Goal: Information Seeking & Learning: Learn about a topic

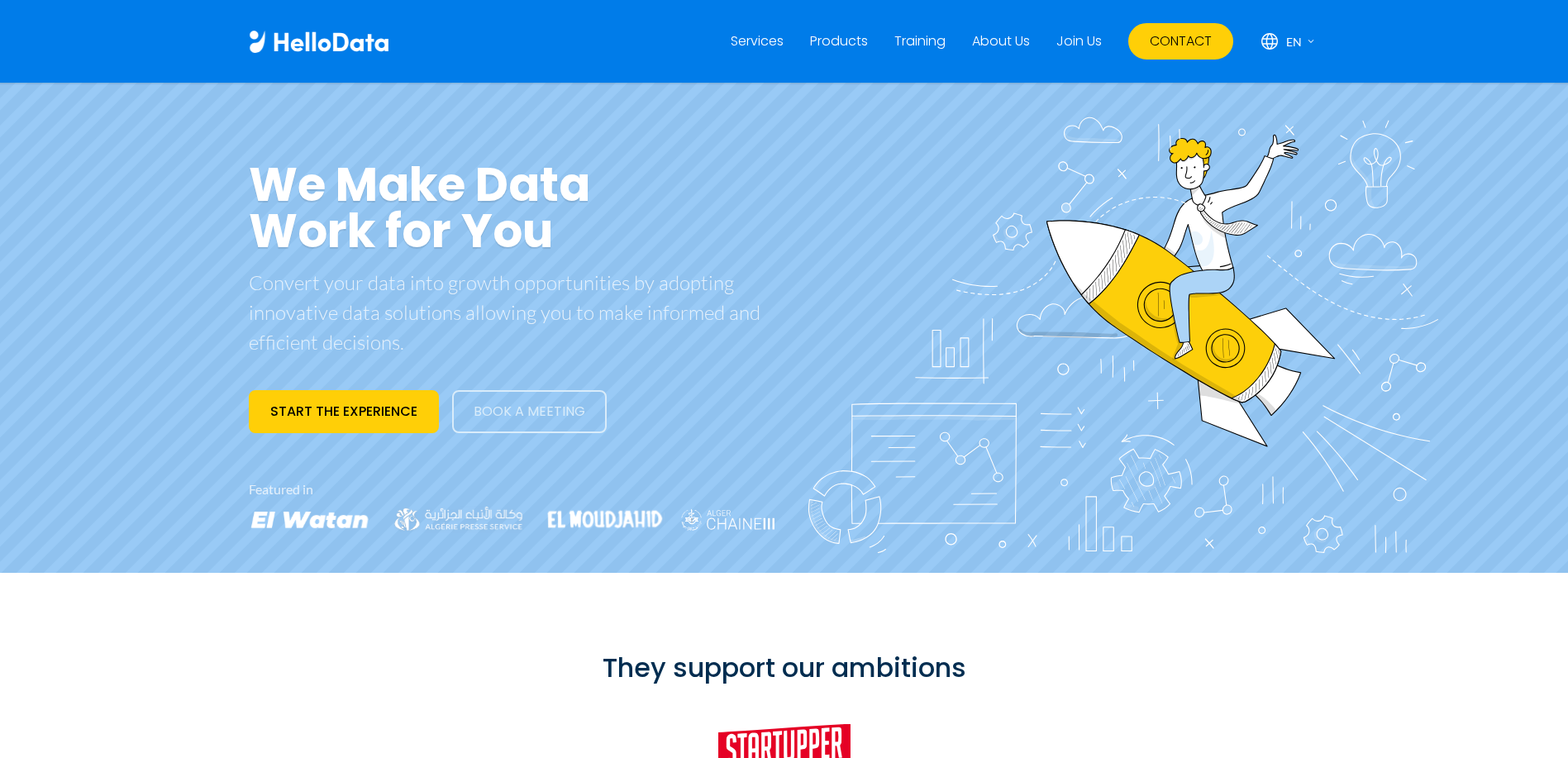
click at [1005, 42] on link "About Us" at bounding box center [1001, 41] width 58 height 20
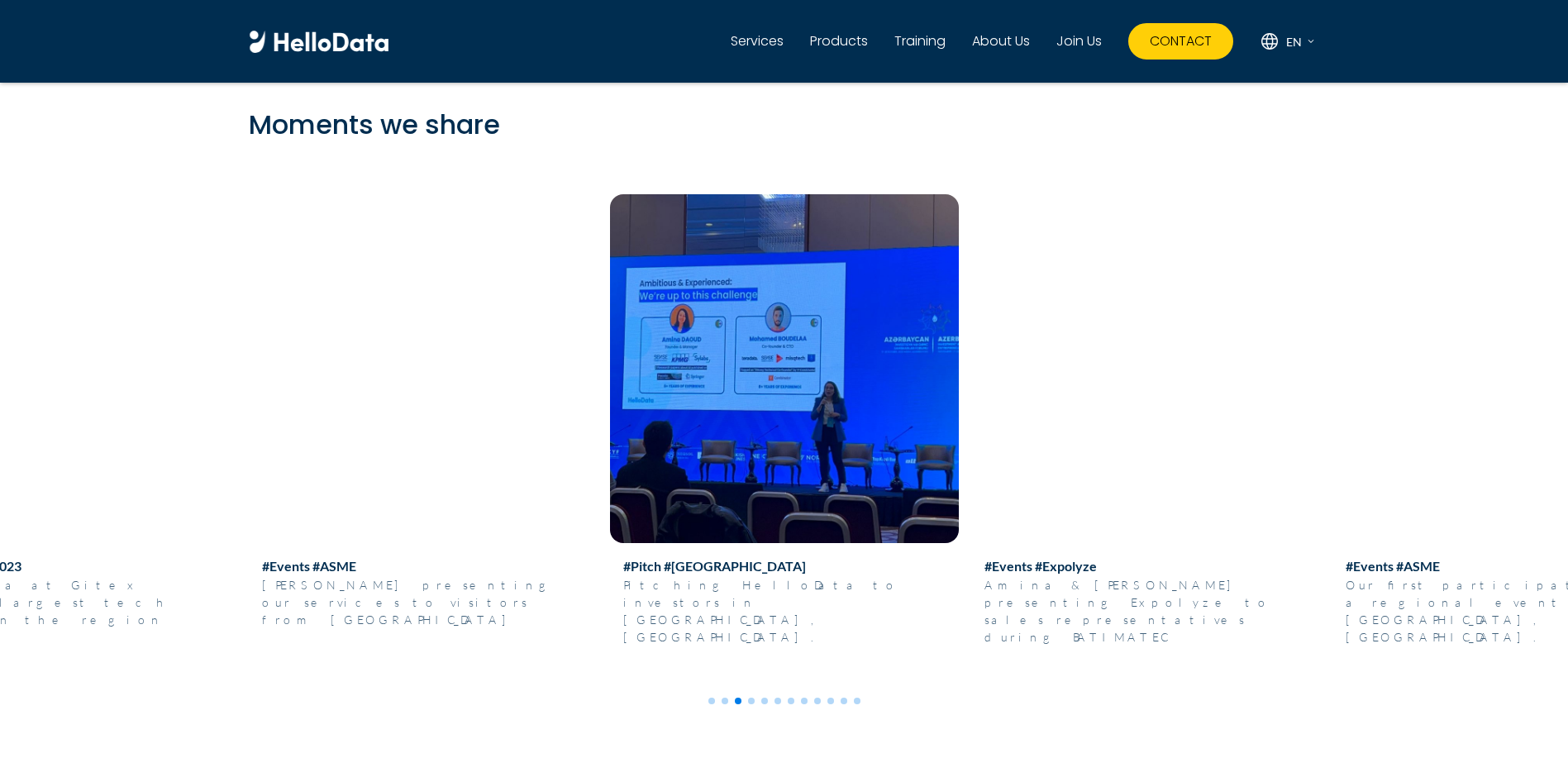
scroll to position [5685, 0]
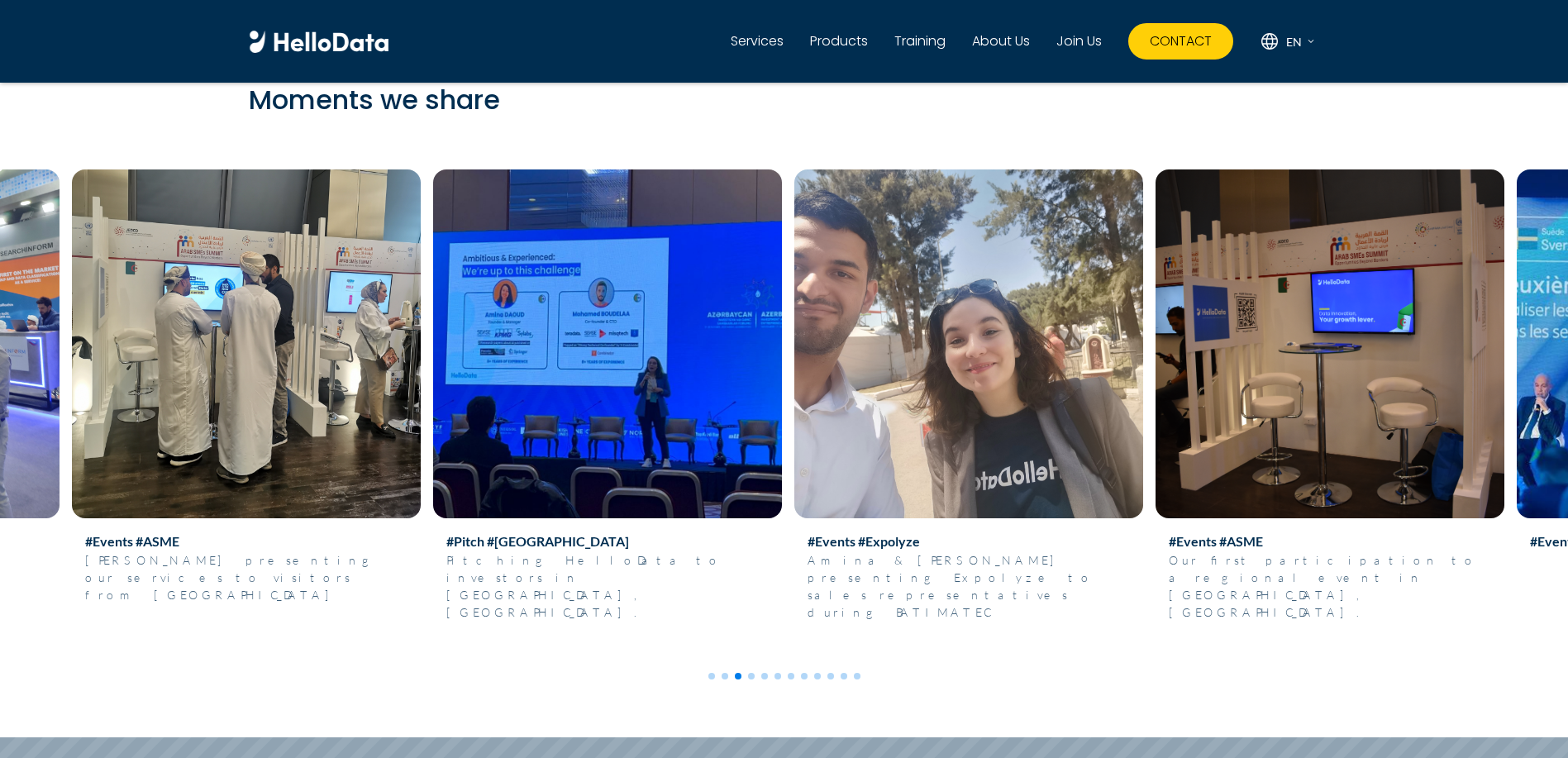
click at [1156, 433] on img at bounding box center [1330, 344] width 349 height 349
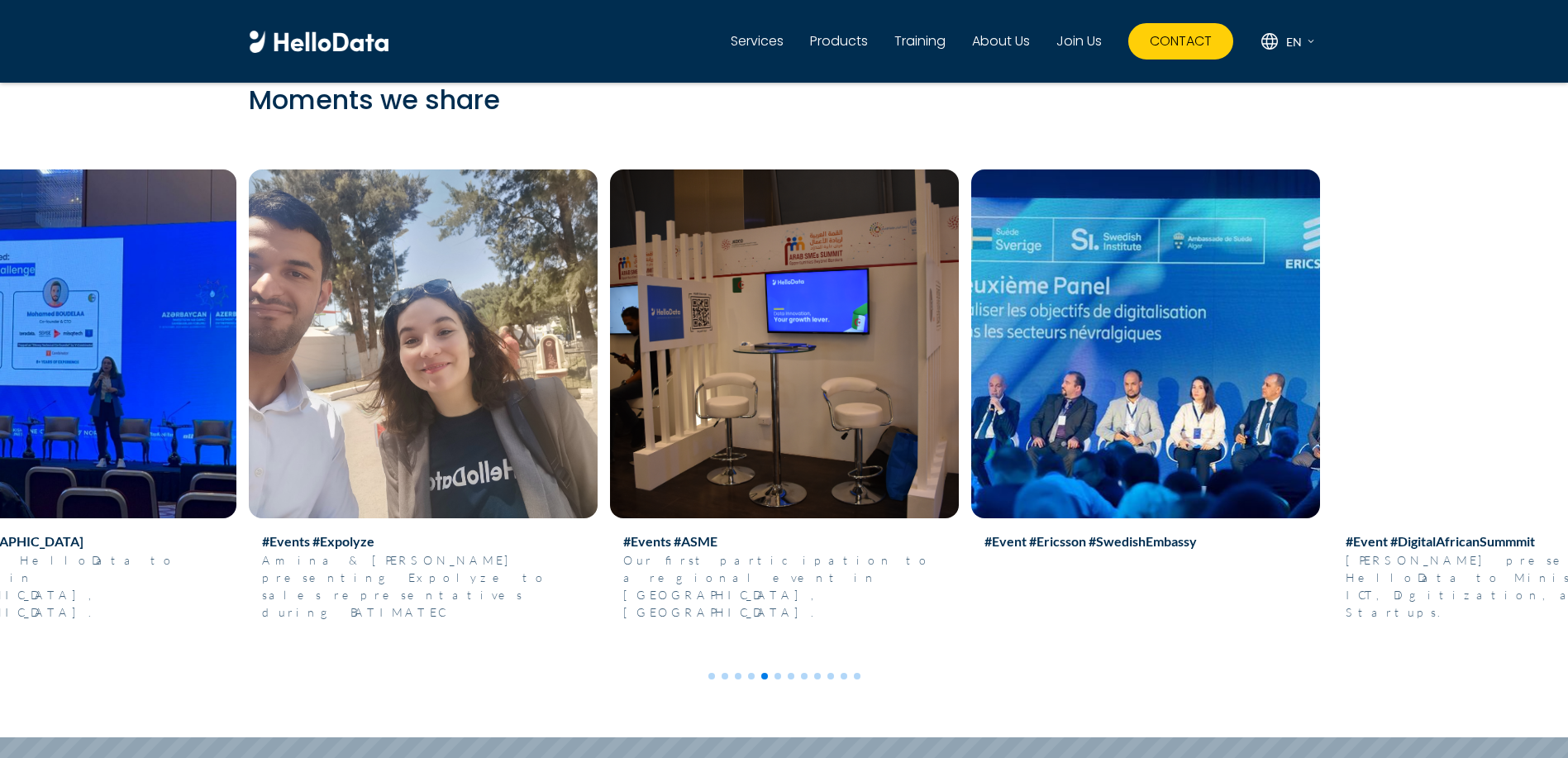
click at [1332, 470] on img at bounding box center [1506, 344] width 349 height 349
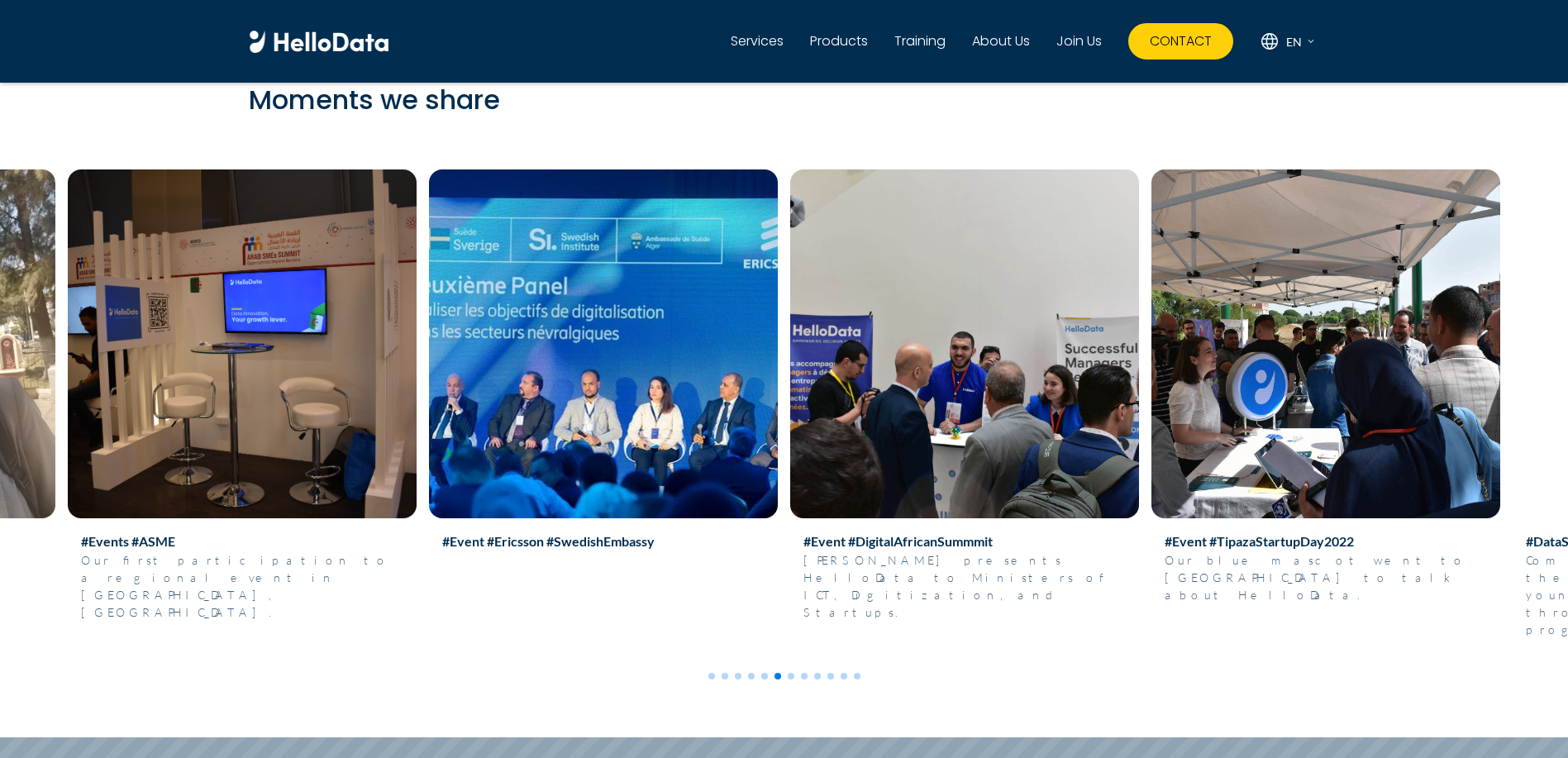
click at [791, 397] on img at bounding box center [965, 344] width 349 height 349
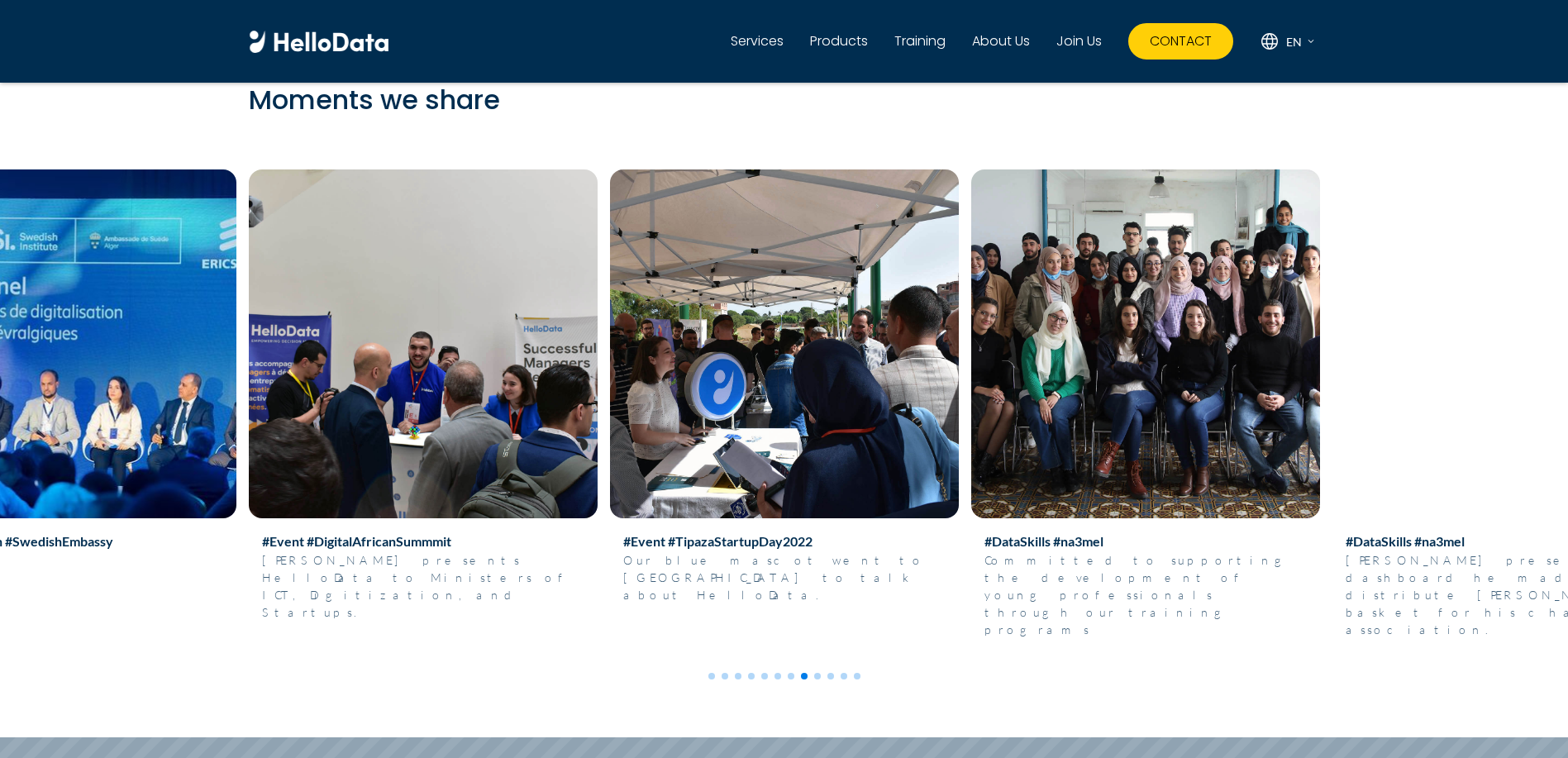
click at [1230, 409] on img at bounding box center [1145, 344] width 349 height 349
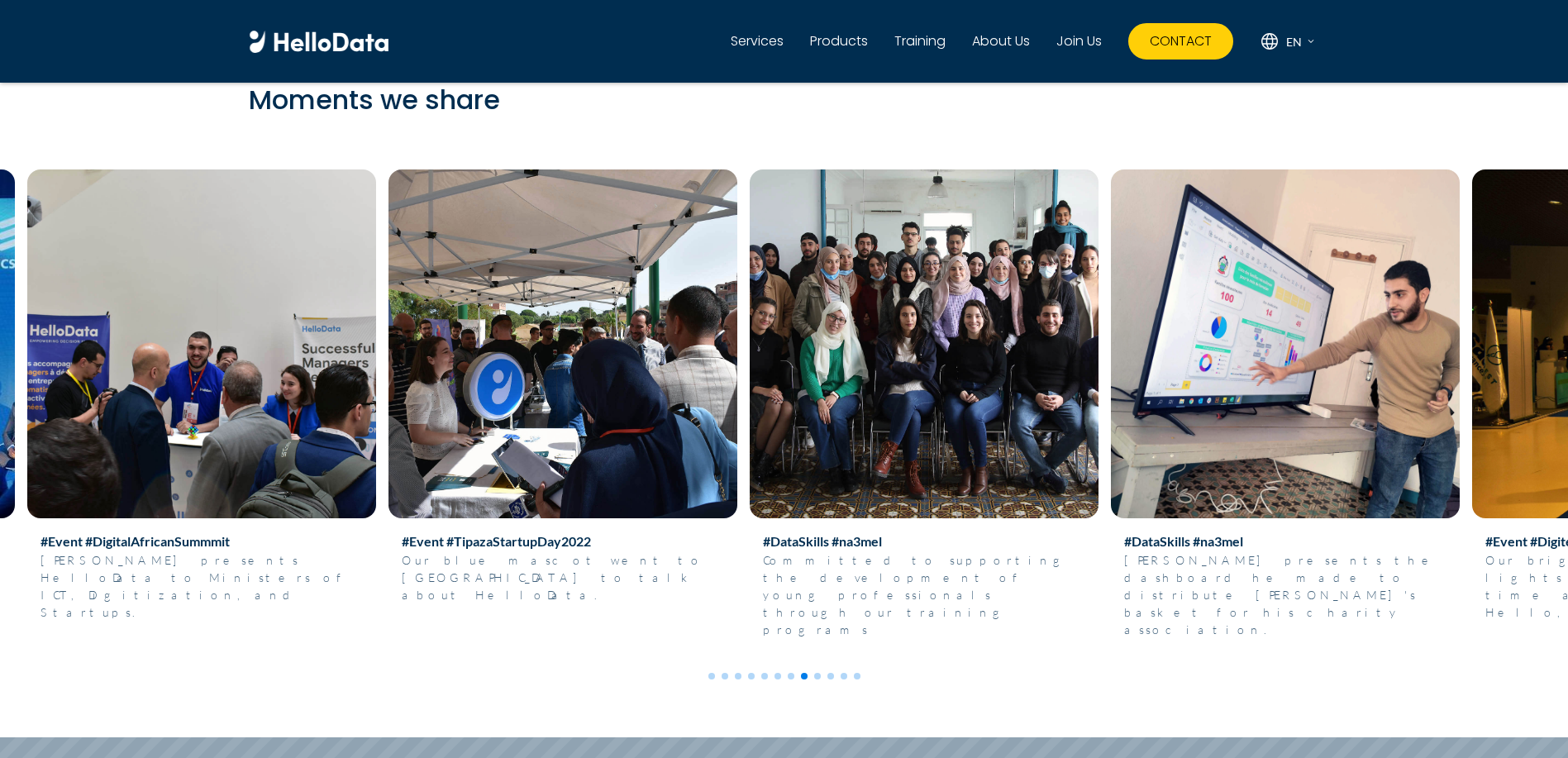
click at [857, 421] on img at bounding box center [923, 344] width 349 height 349
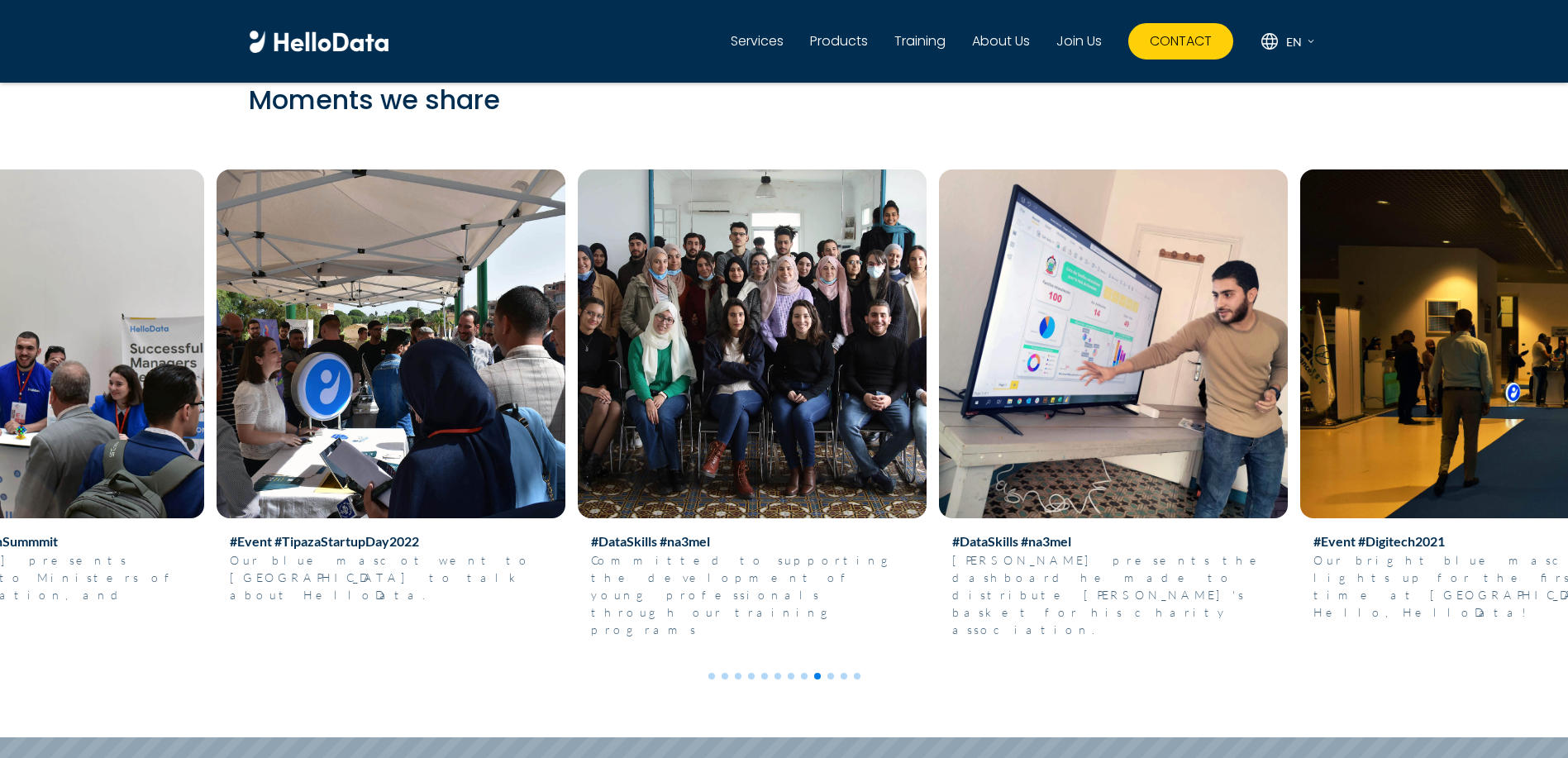
click at [1300, 448] on img at bounding box center [1474, 344] width 349 height 349
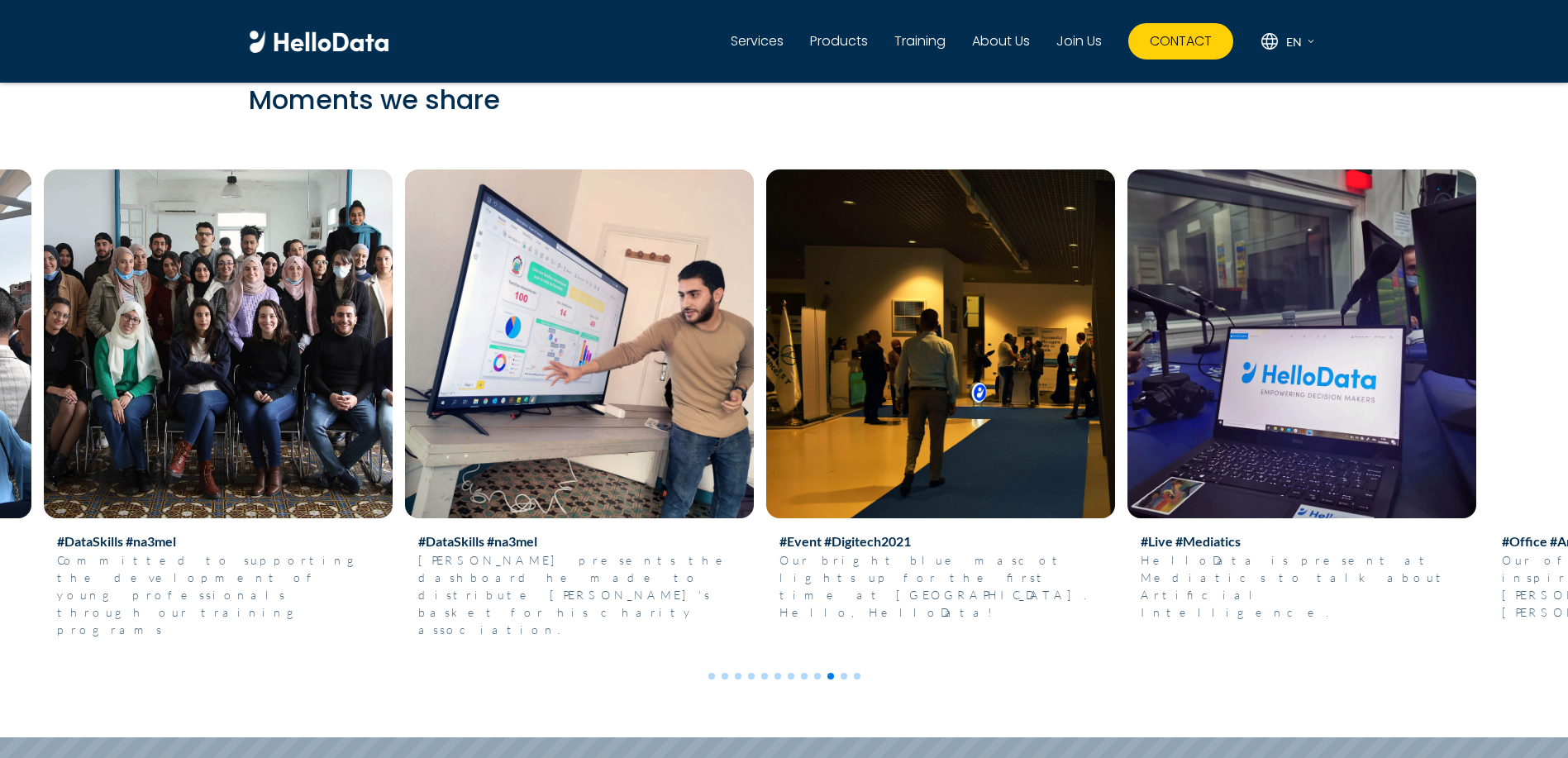
click at [1129, 488] on img at bounding box center [1302, 344] width 349 height 349
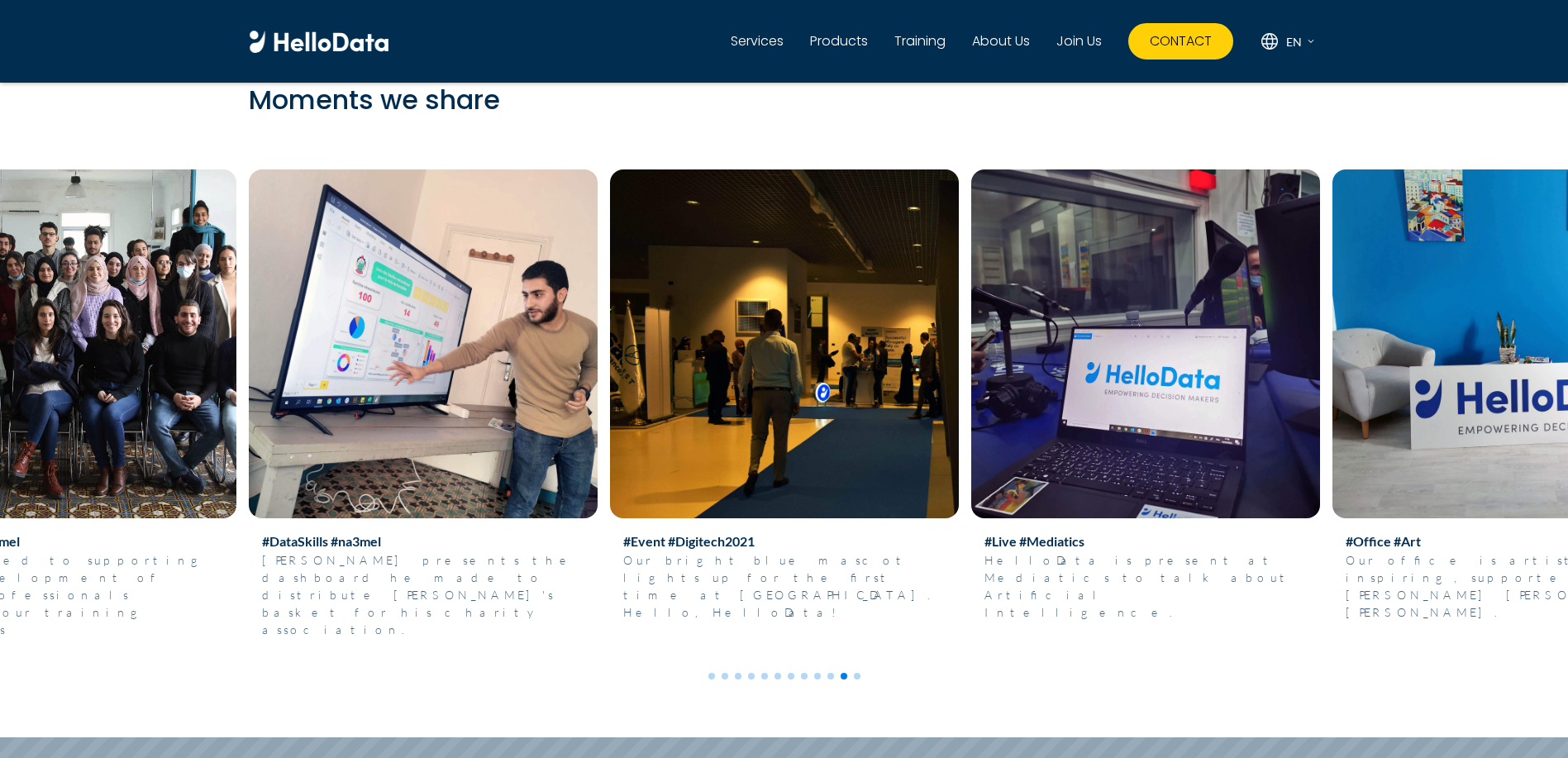
click at [1332, 397] on img at bounding box center [1506, 344] width 349 height 349
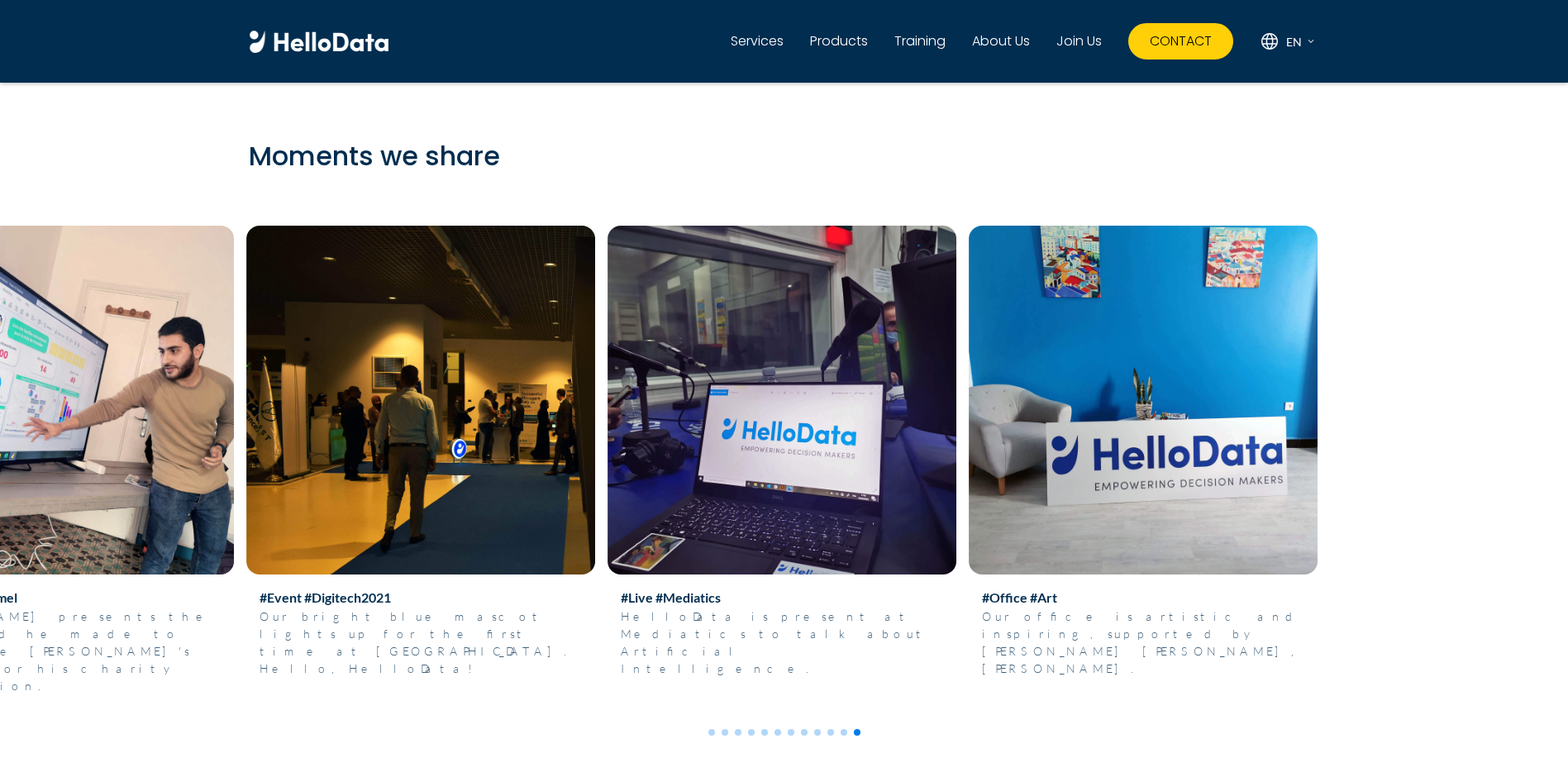
scroll to position [5602, 0]
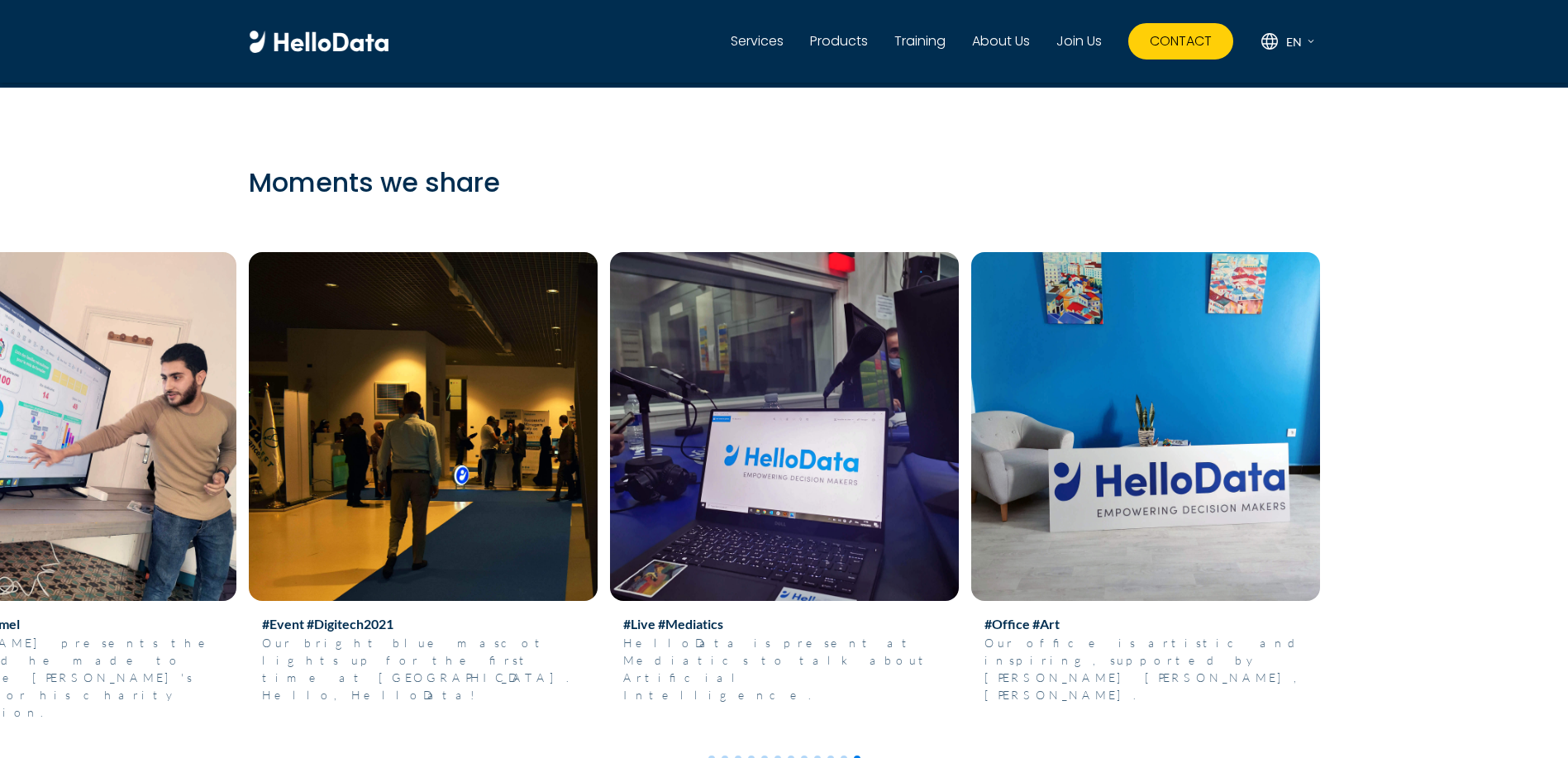
click at [598, 499] on img at bounding box center [423, 426] width 349 height 349
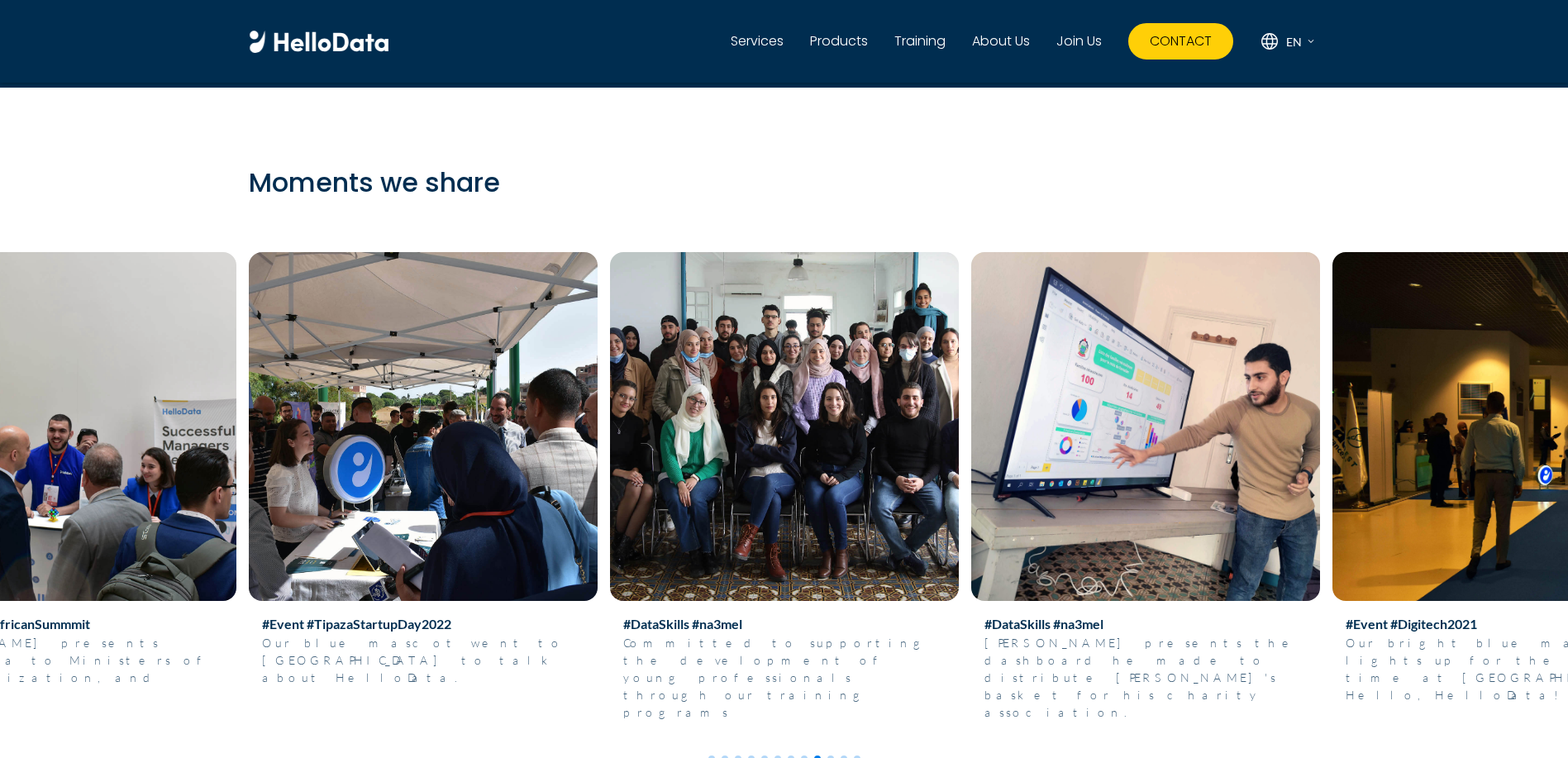
click at [959, 547] on img at bounding box center [784, 426] width 349 height 349
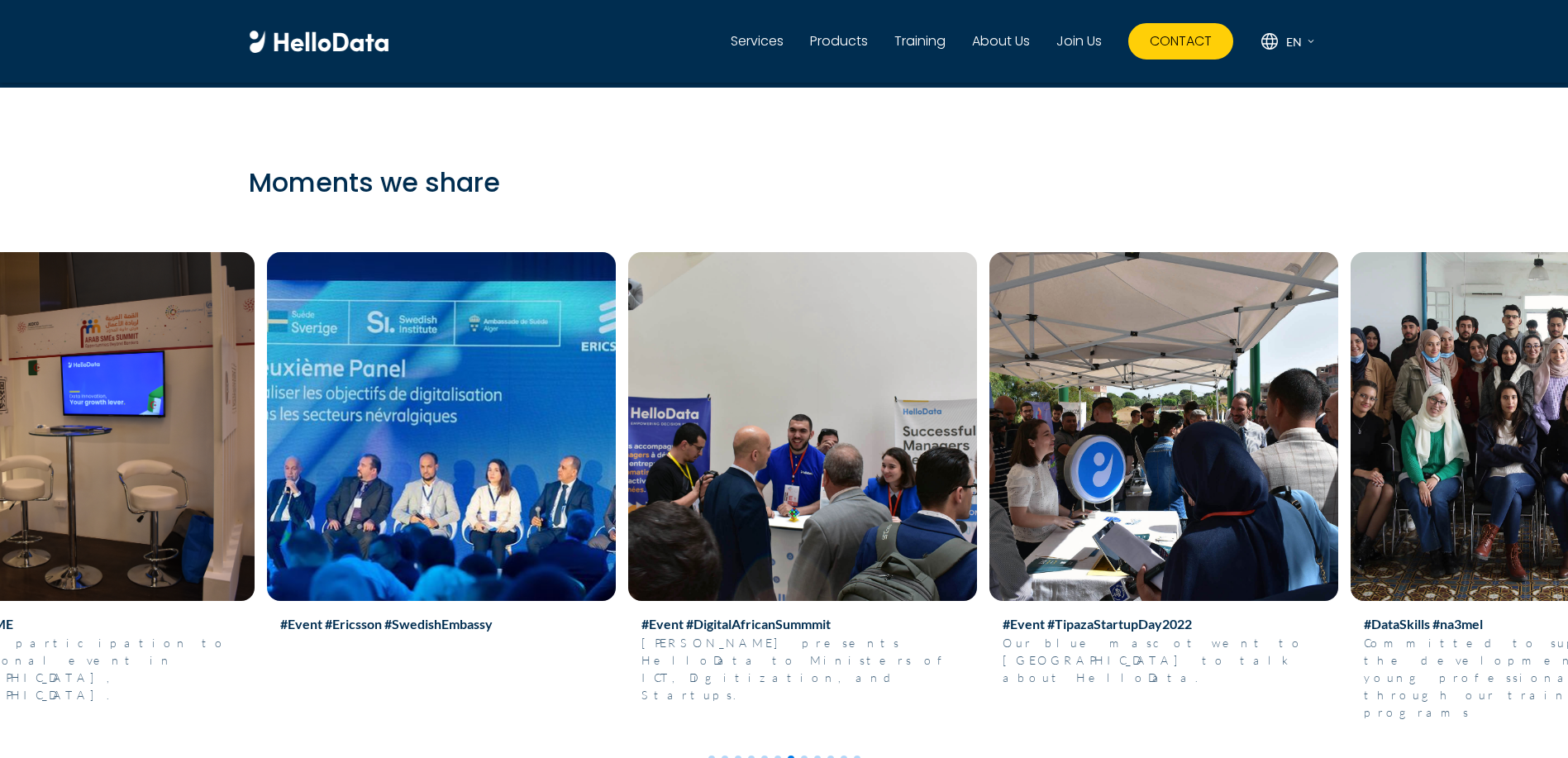
click at [616, 483] on img at bounding box center [441, 426] width 349 height 349
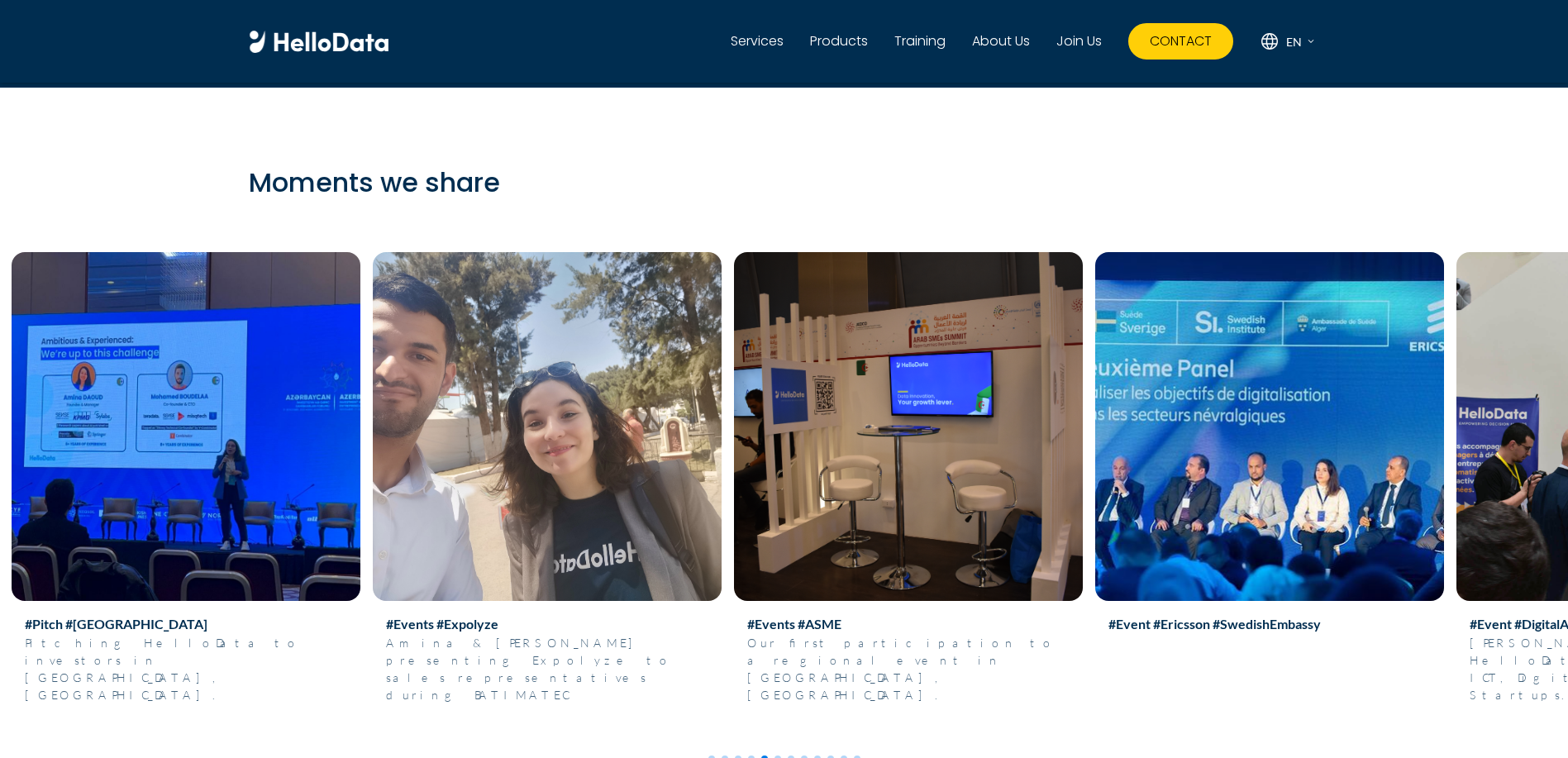
click at [722, 501] on img at bounding box center [547, 426] width 349 height 349
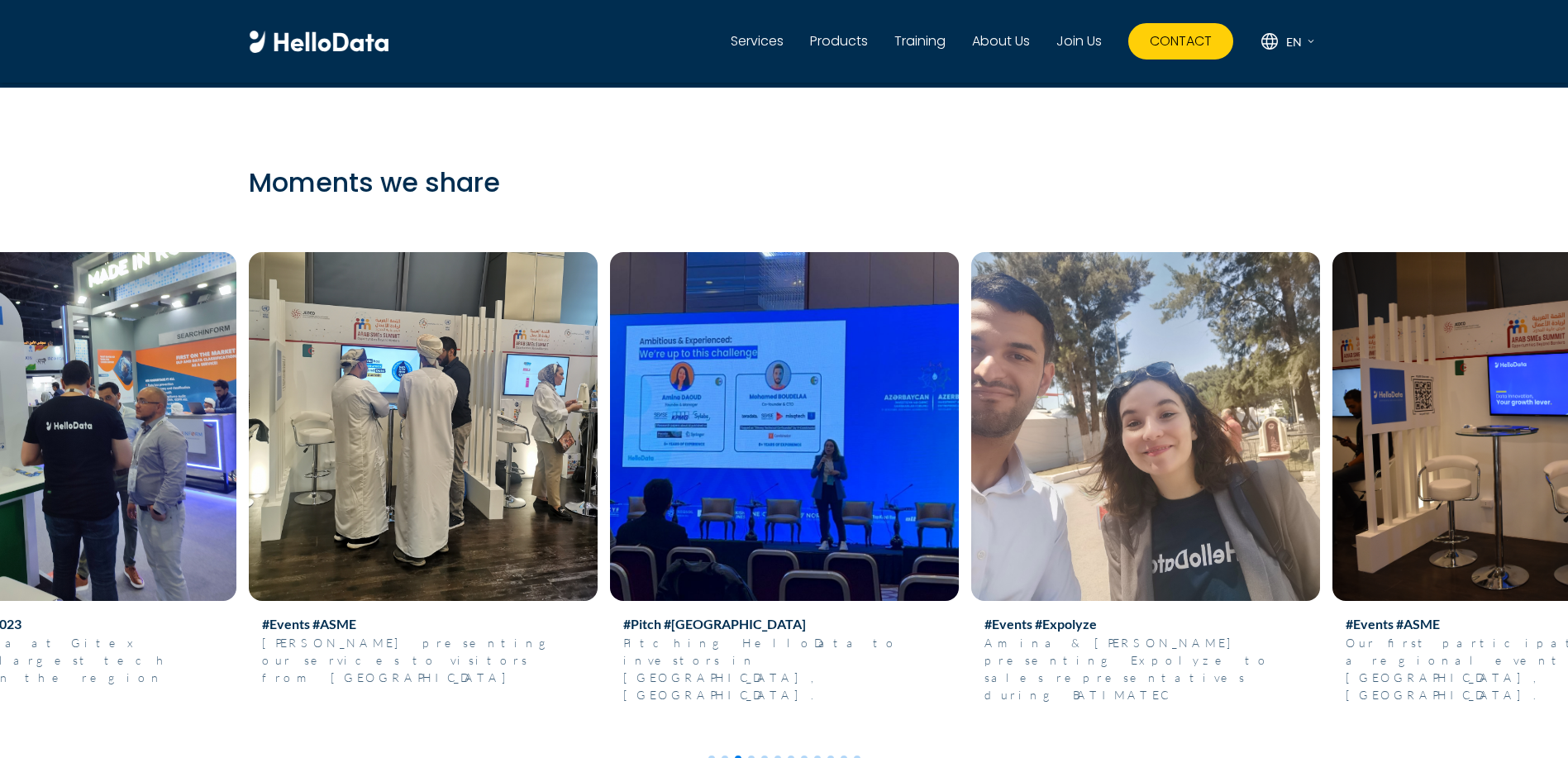
click at [598, 489] on img at bounding box center [423, 426] width 349 height 349
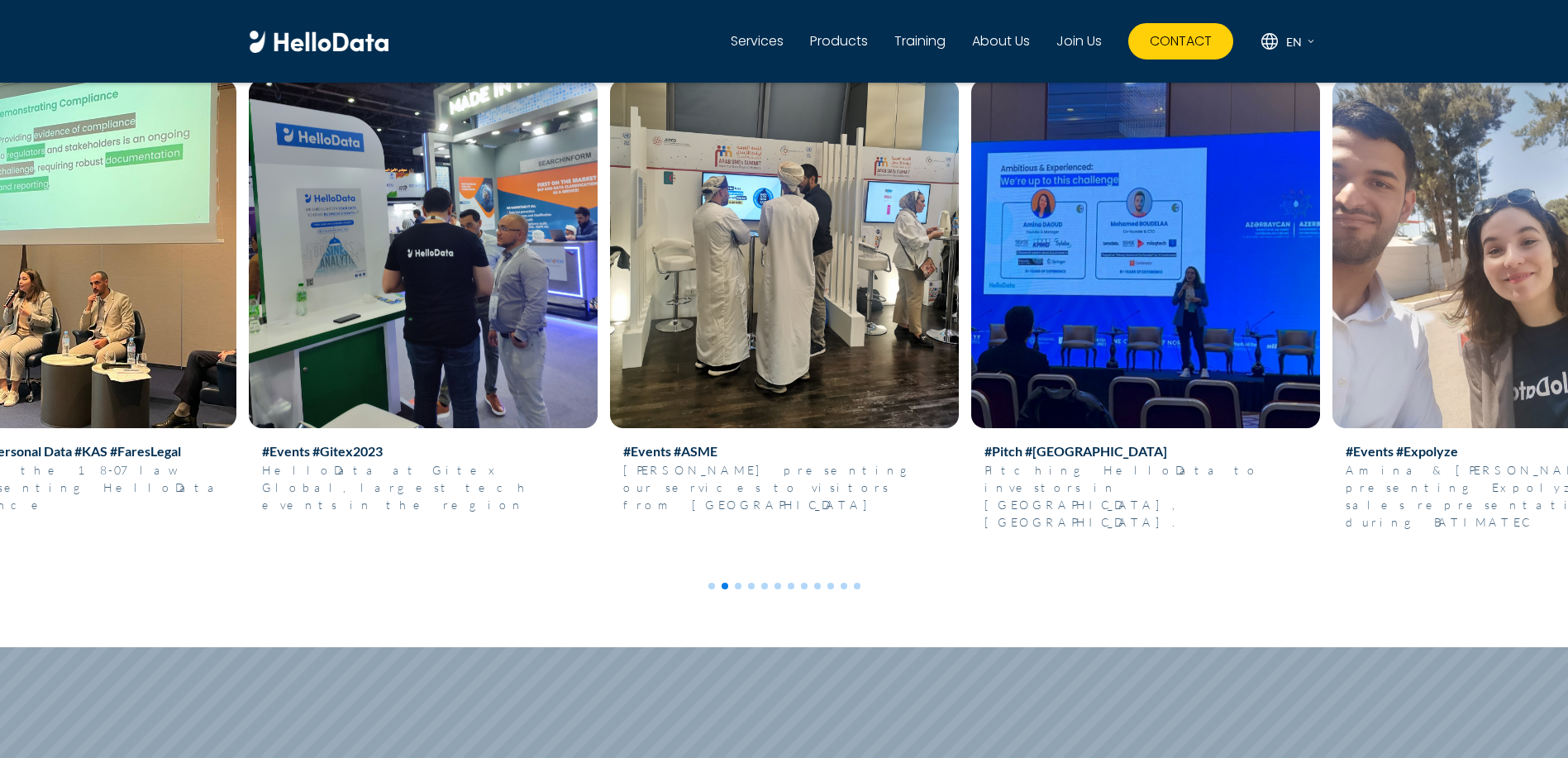
scroll to position [5685, 0]
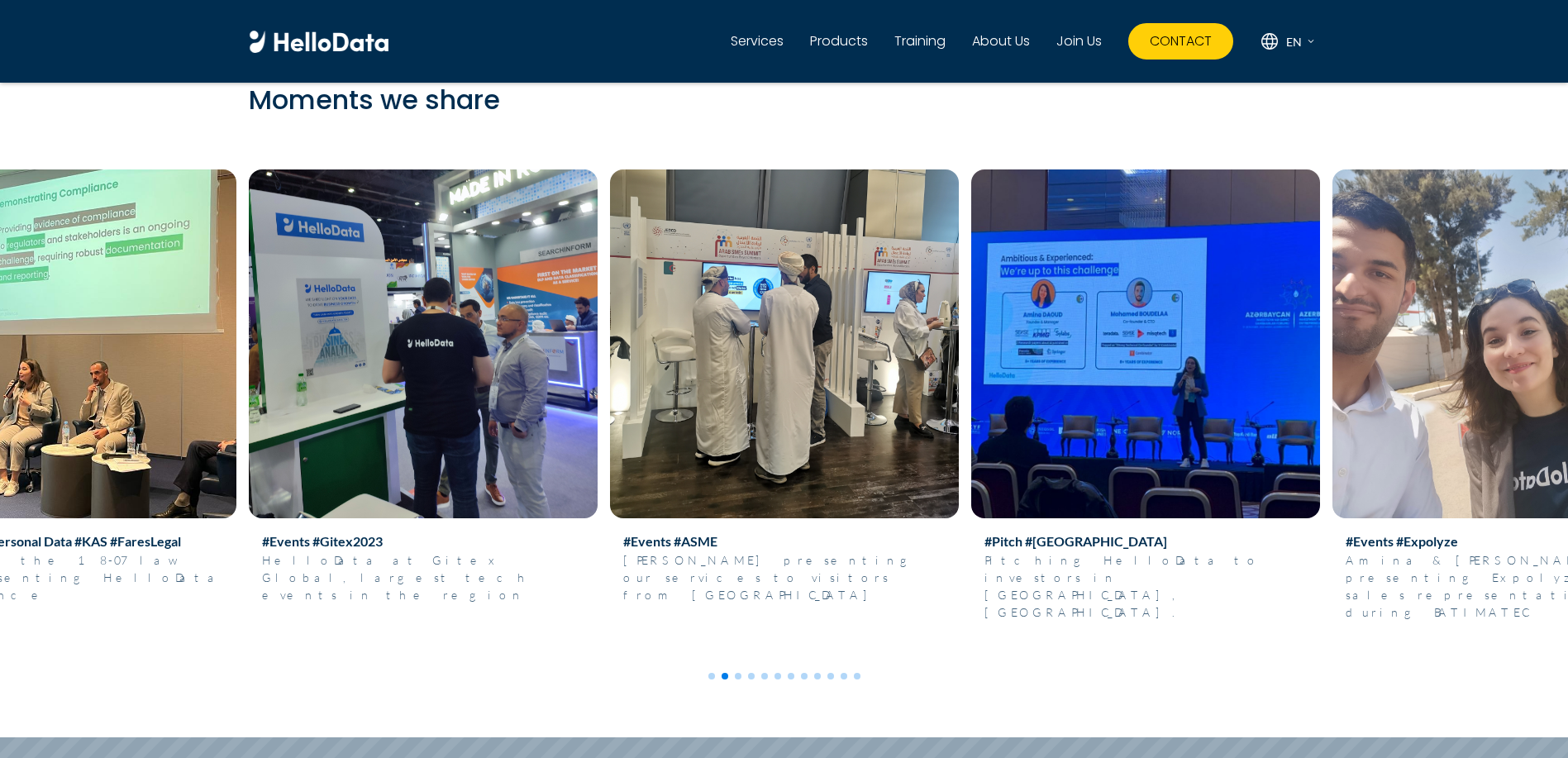
click at [1118, 379] on img at bounding box center [1145, 344] width 349 height 349
click at [1129, 413] on img at bounding box center [1145, 344] width 349 height 349
click at [1033, 600] on p "Pitching HelloData to investors in [GEOGRAPHIC_DATA], [GEOGRAPHIC_DATA]." at bounding box center [1145, 586] width 323 height 69
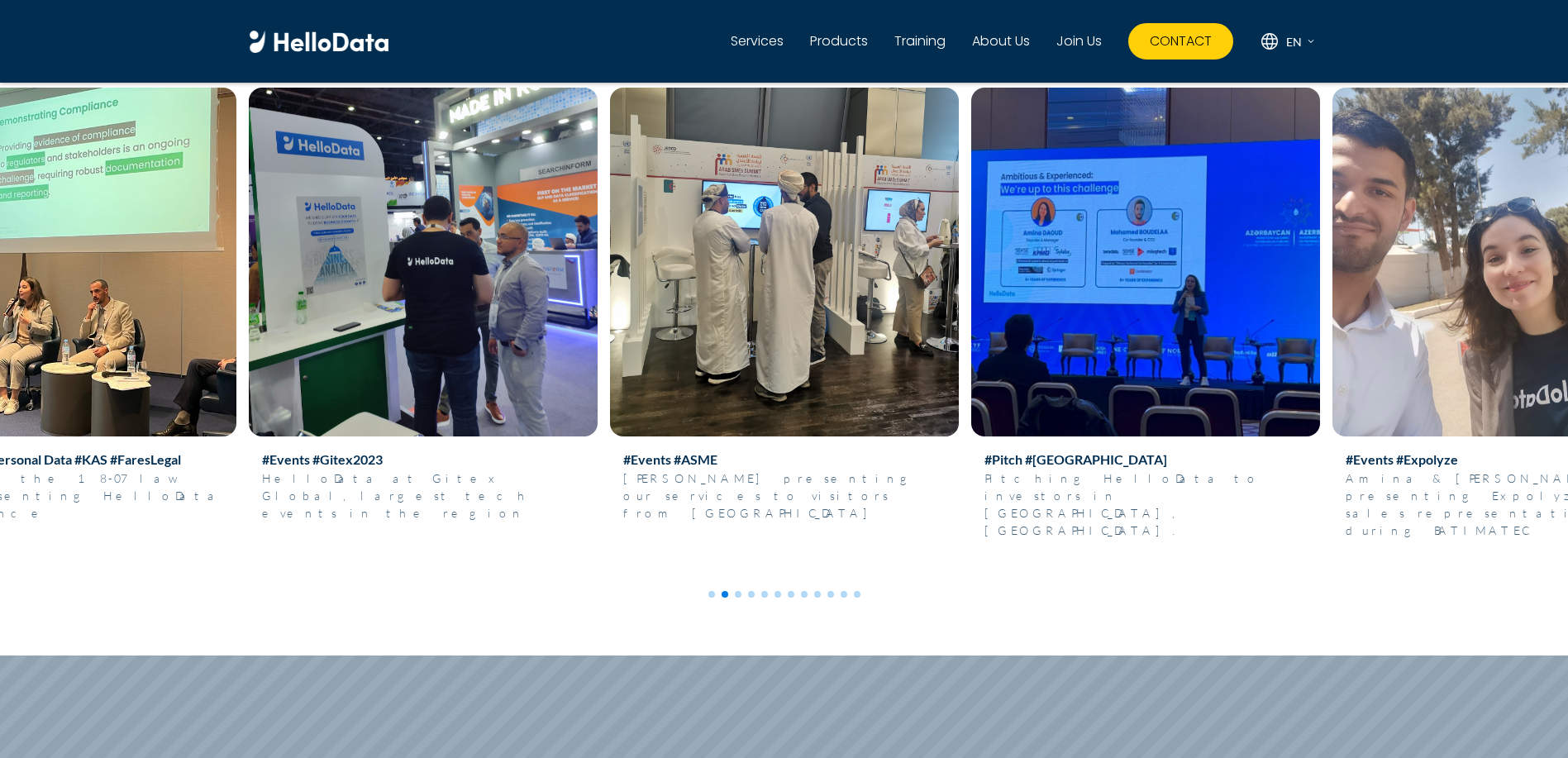
scroll to position [5768, 0]
click at [598, 417] on img at bounding box center [423, 261] width 349 height 349
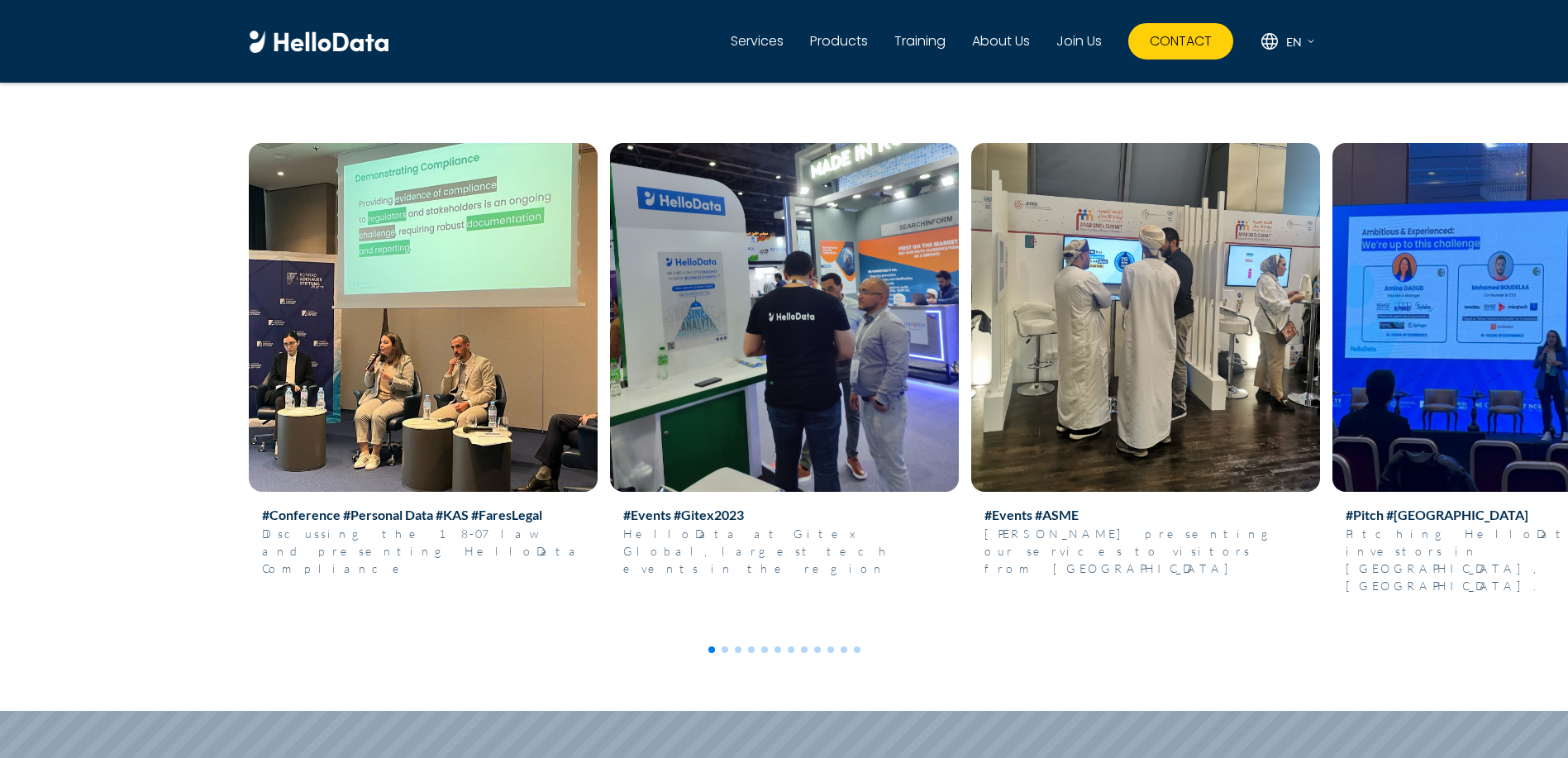
scroll to position [5685, 0]
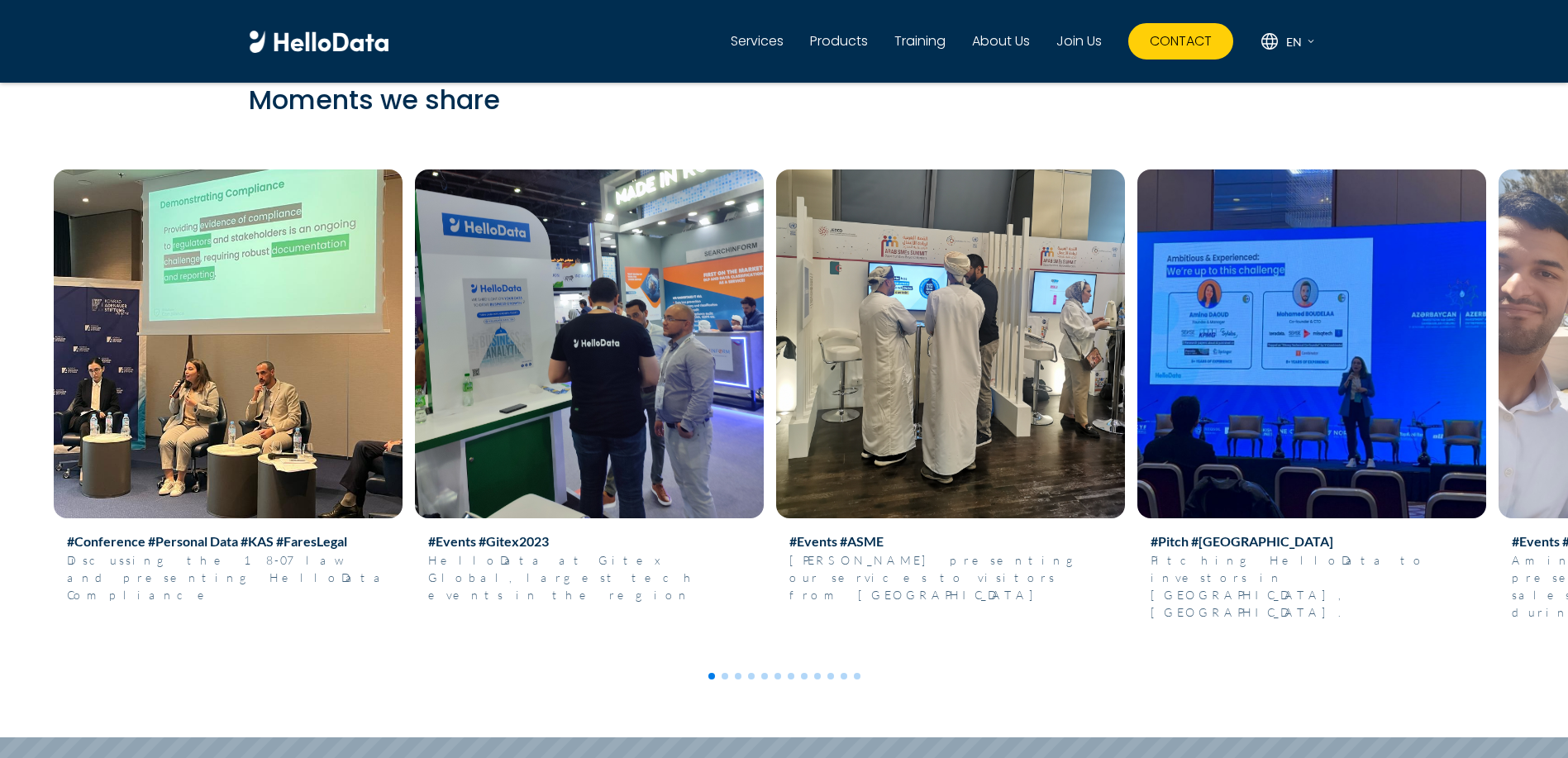
click at [777, 380] on img at bounding box center [951, 344] width 349 height 349
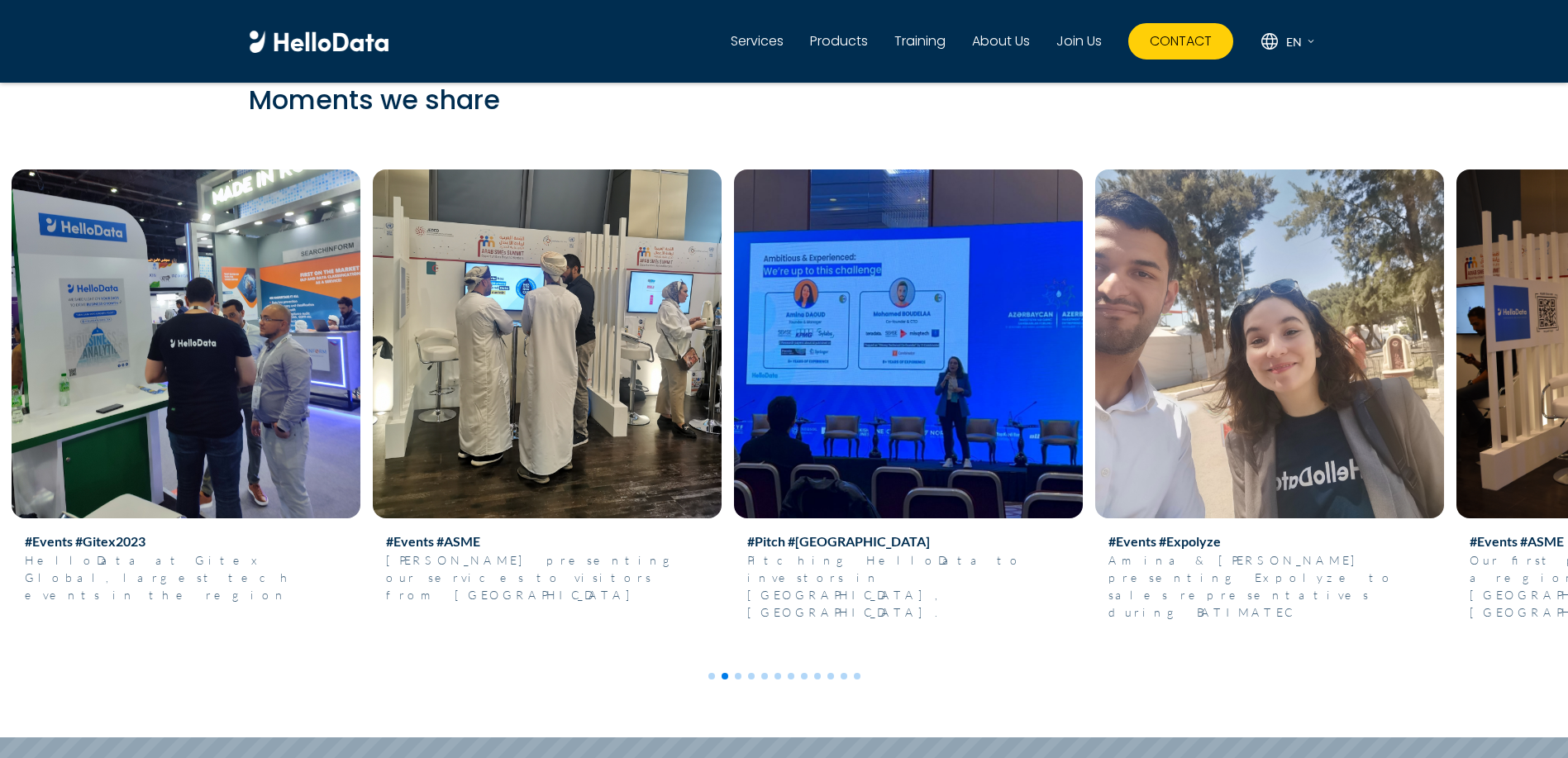
click at [551, 410] on img at bounding box center [547, 344] width 349 height 349
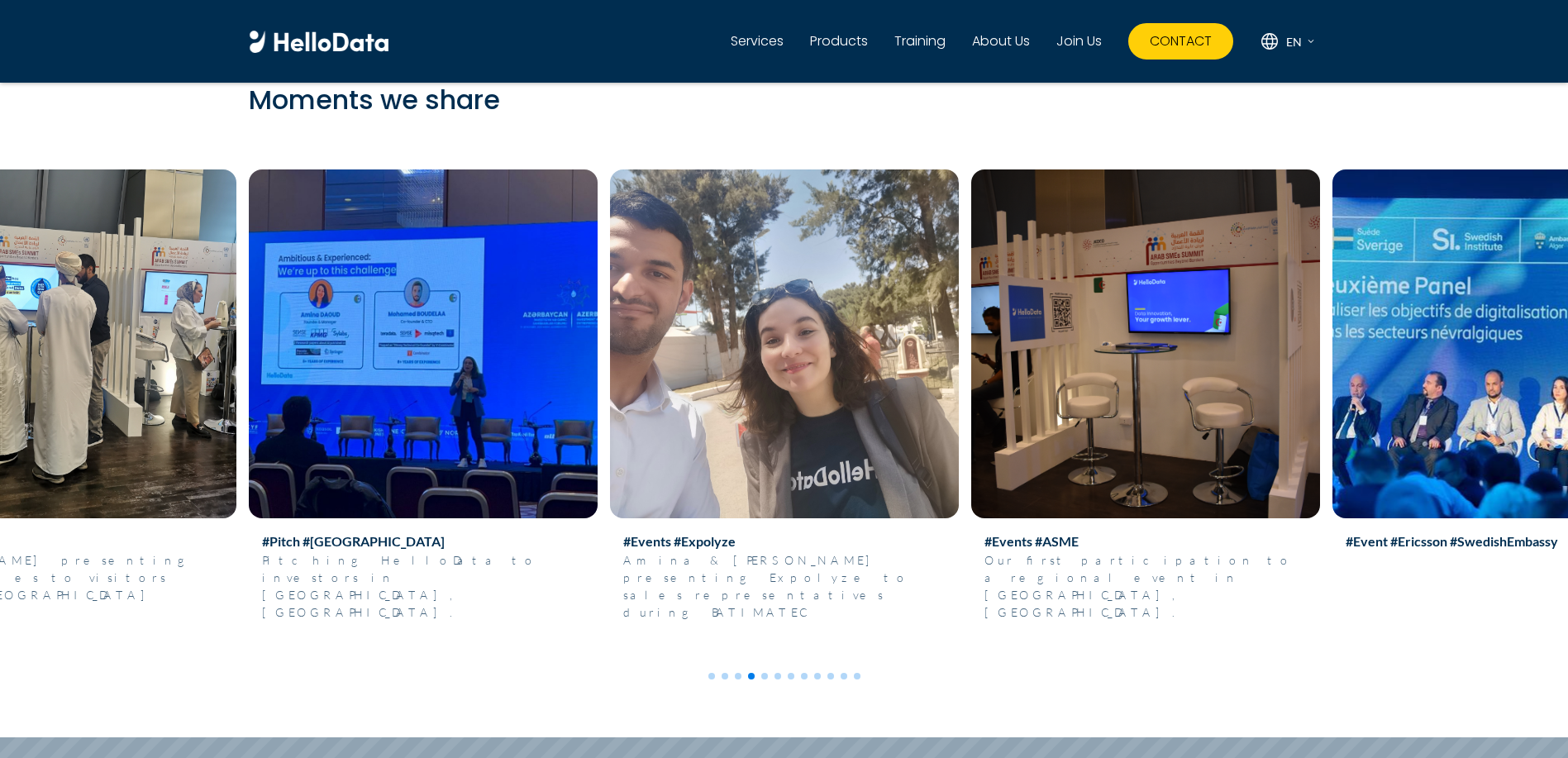
click at [971, 437] on img at bounding box center [1145, 344] width 349 height 349
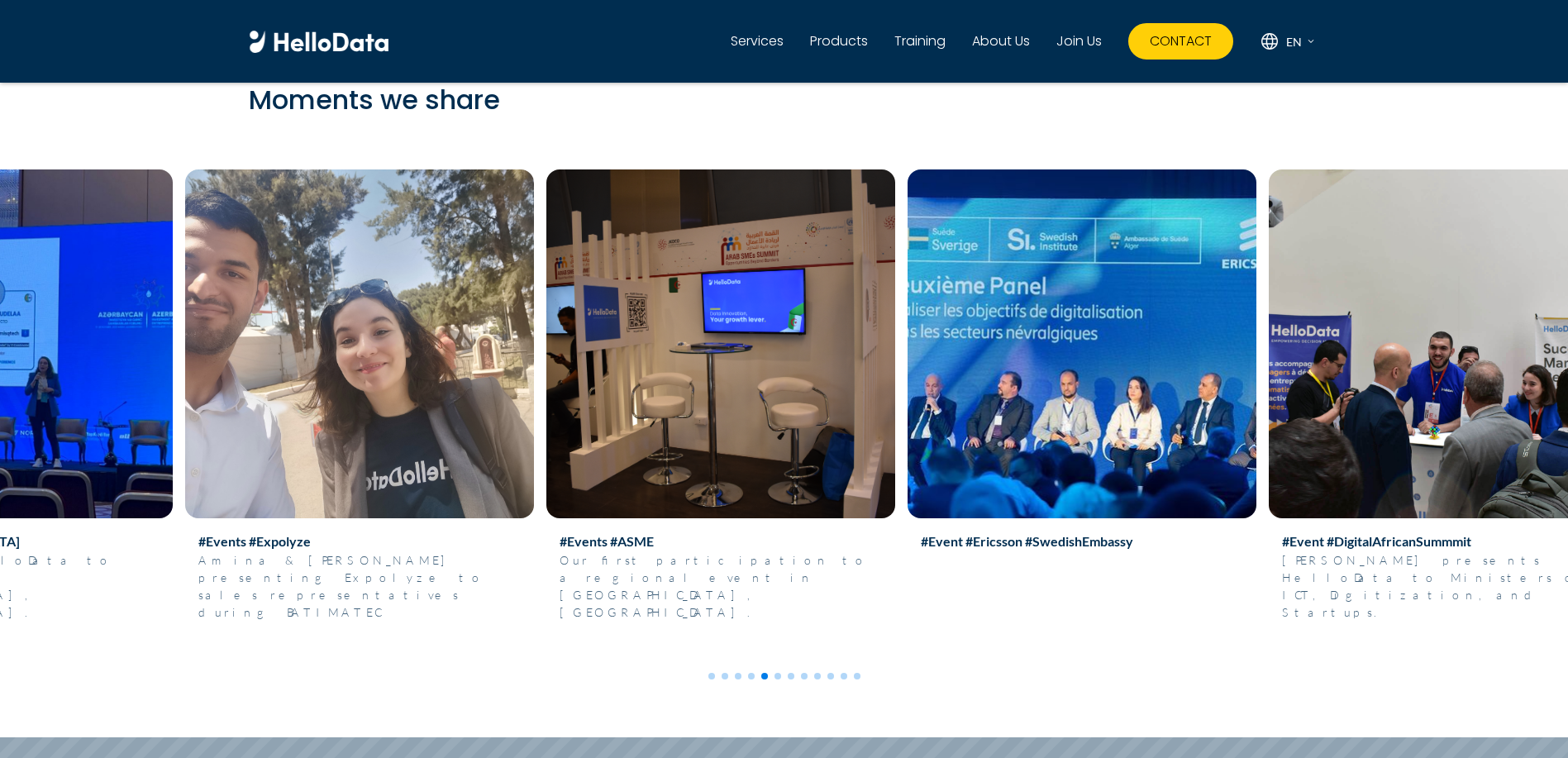
click at [1032, 466] on img at bounding box center [1082, 344] width 349 height 349
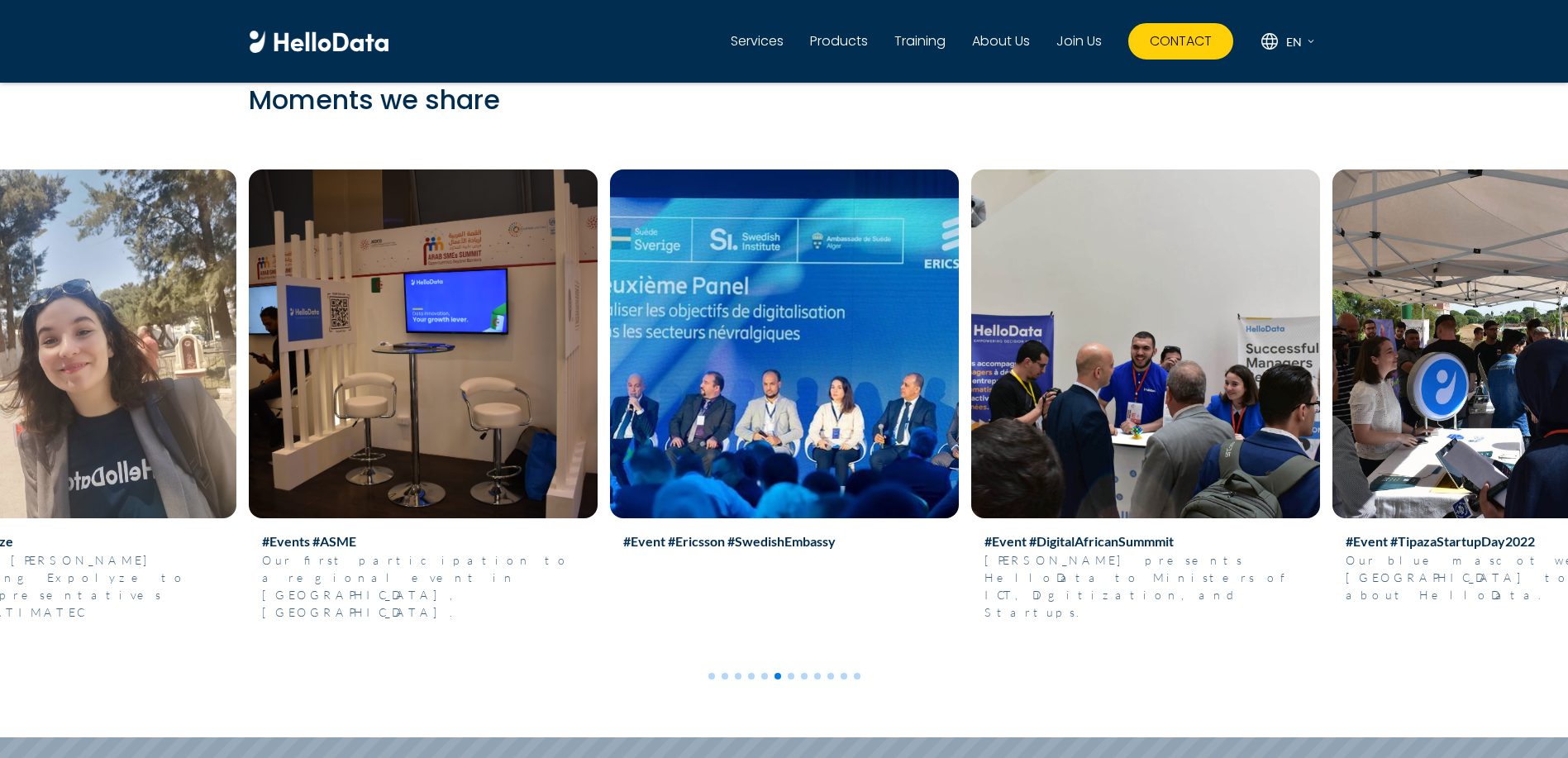
click at [986, 460] on img at bounding box center [1145, 344] width 349 height 349
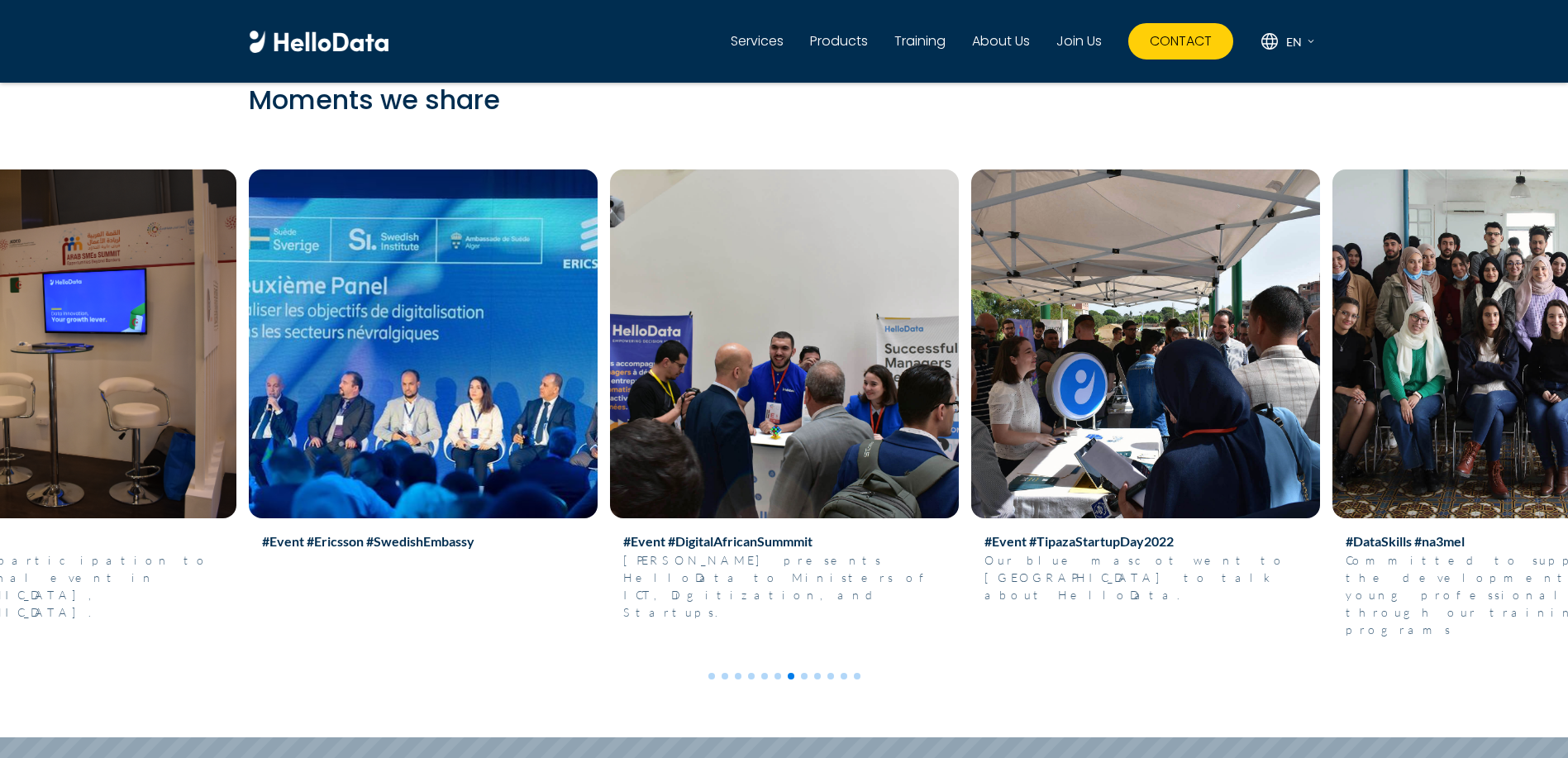
click at [971, 490] on img at bounding box center [1145, 344] width 349 height 349
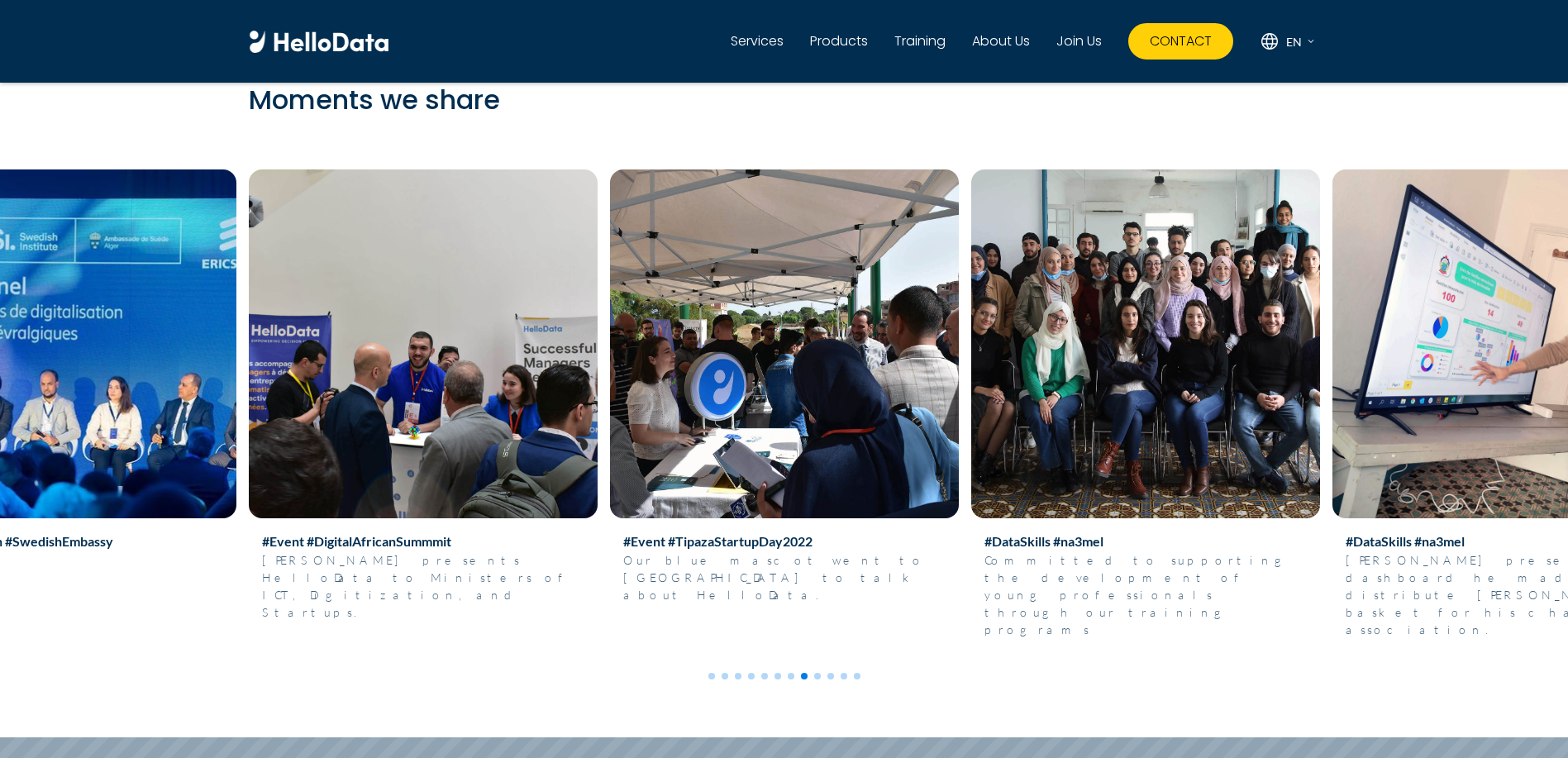
click at [971, 492] on img at bounding box center [1145, 344] width 349 height 349
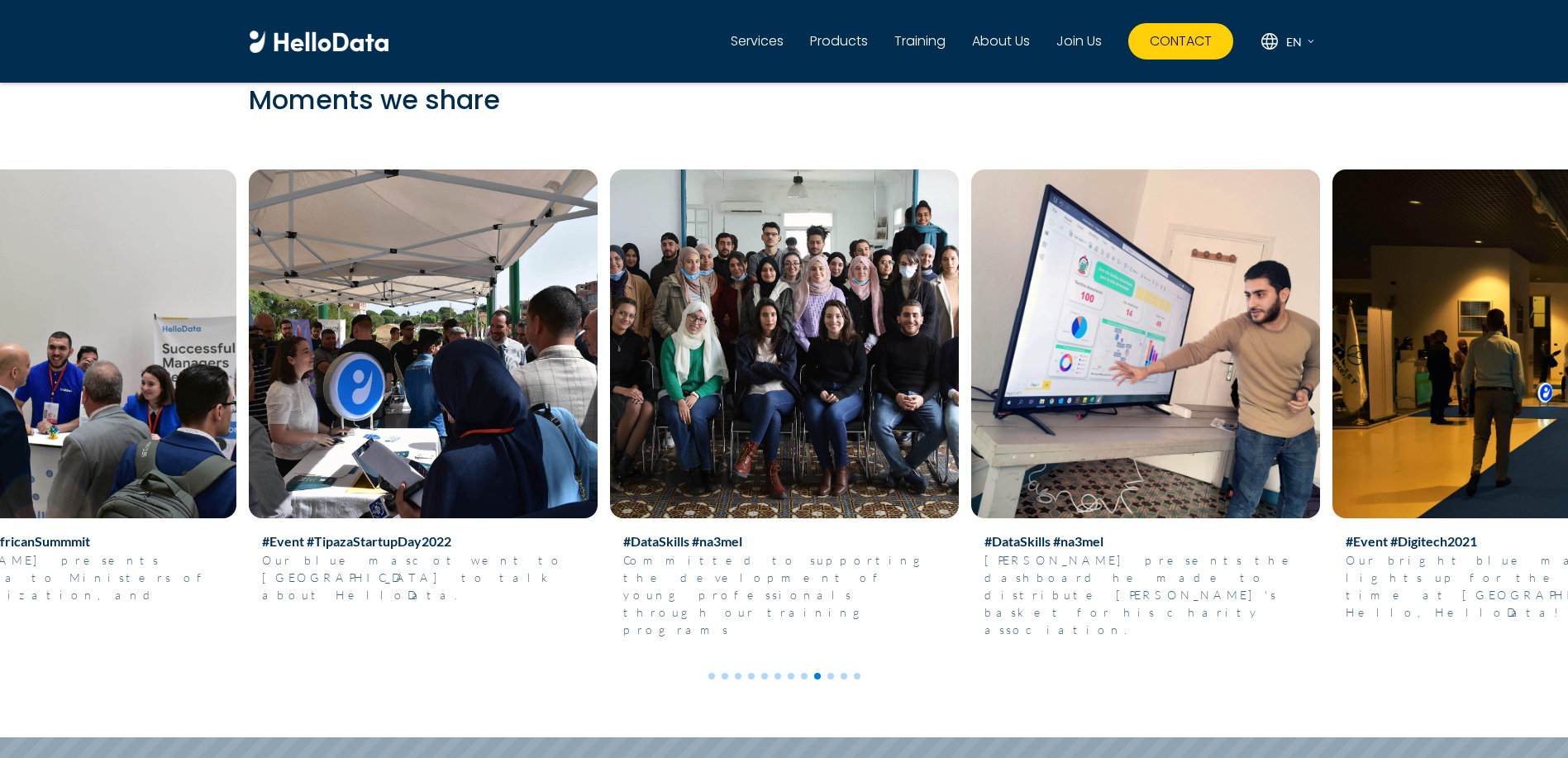
drag, startPoint x: 789, startPoint y: 430, endPoint x: 800, endPoint y: 418, distance: 16.3
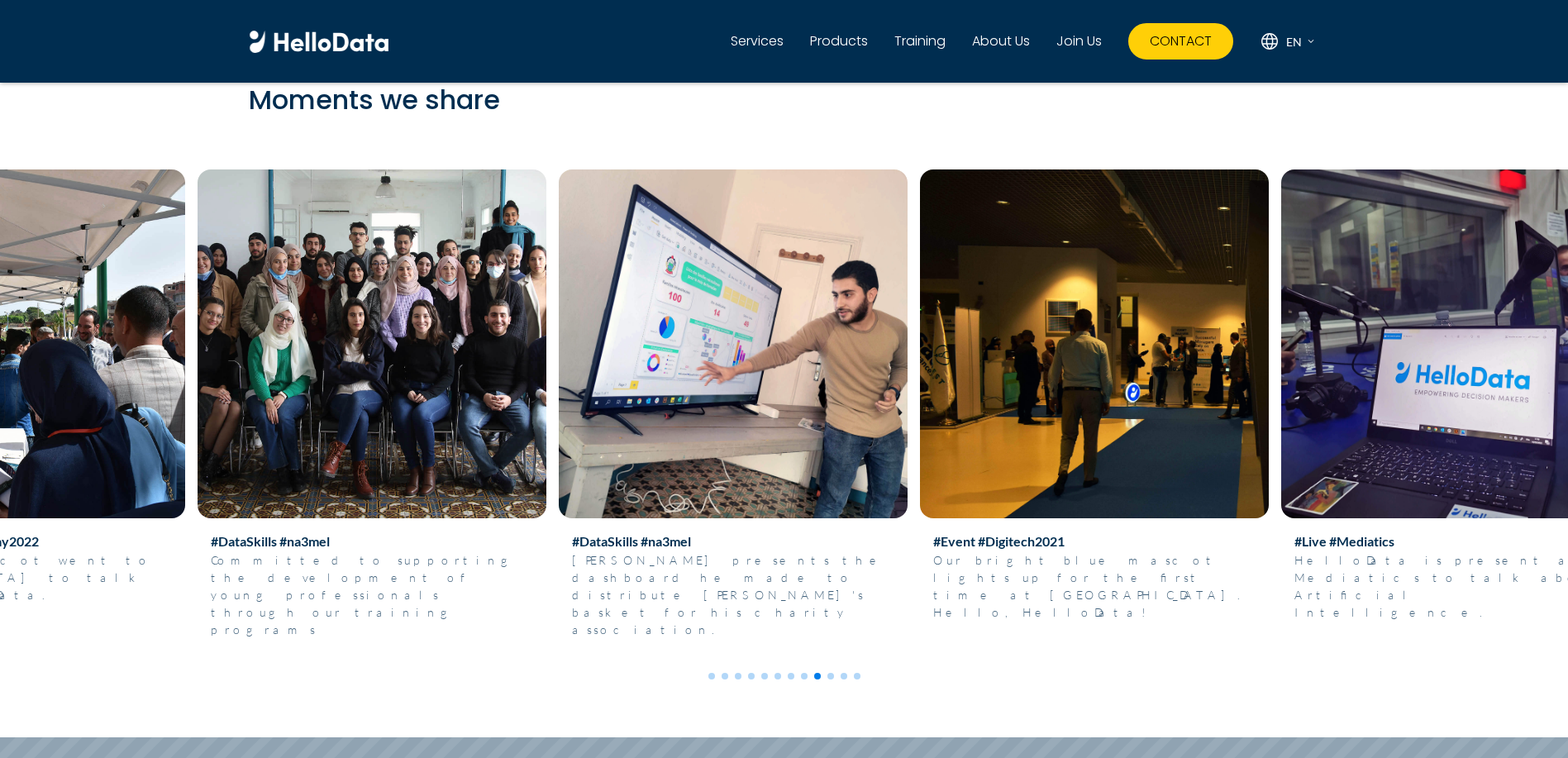
click at [696, 445] on img at bounding box center [733, 344] width 349 height 349
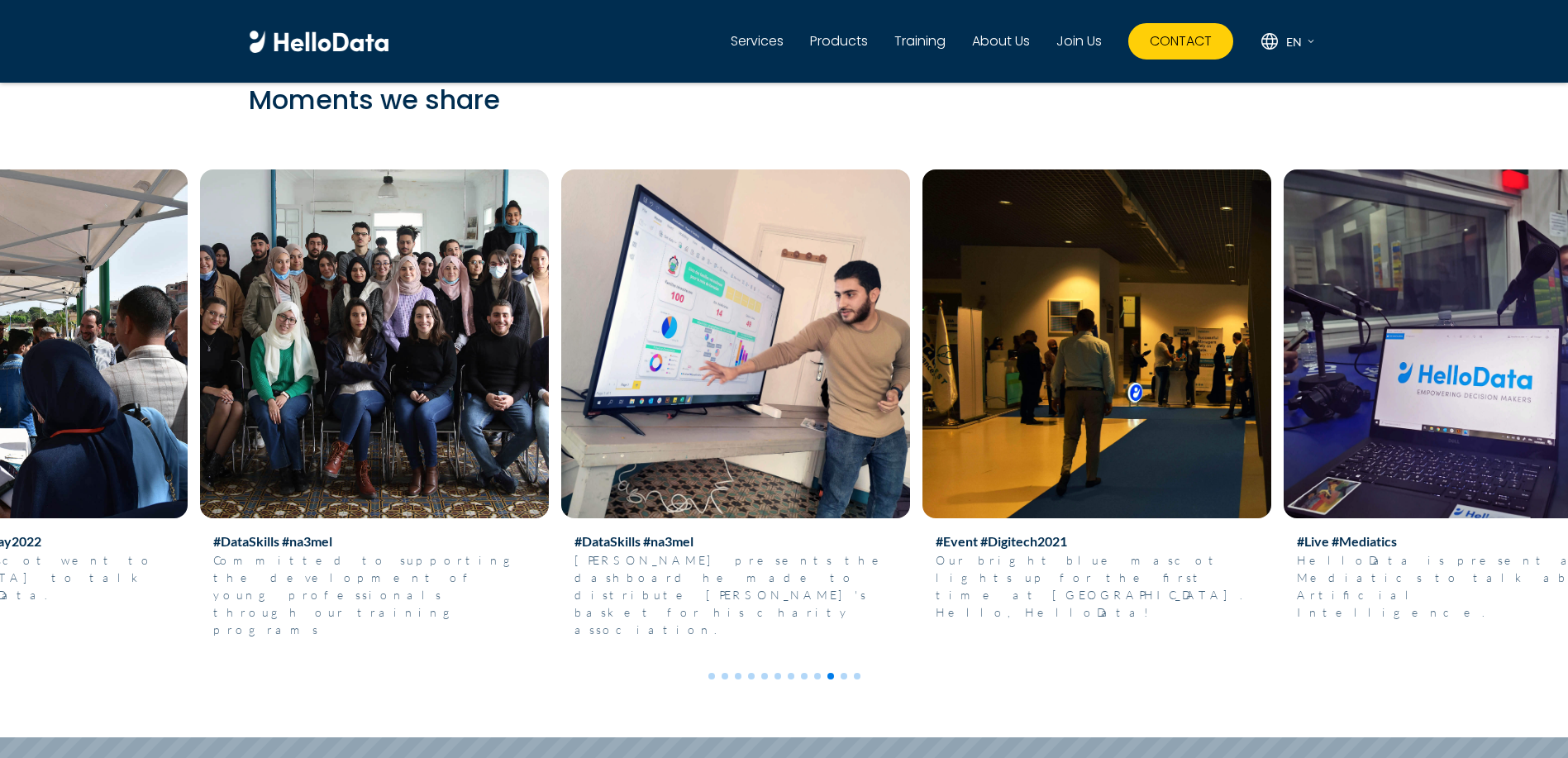
click at [923, 464] on img at bounding box center [1097, 344] width 349 height 349
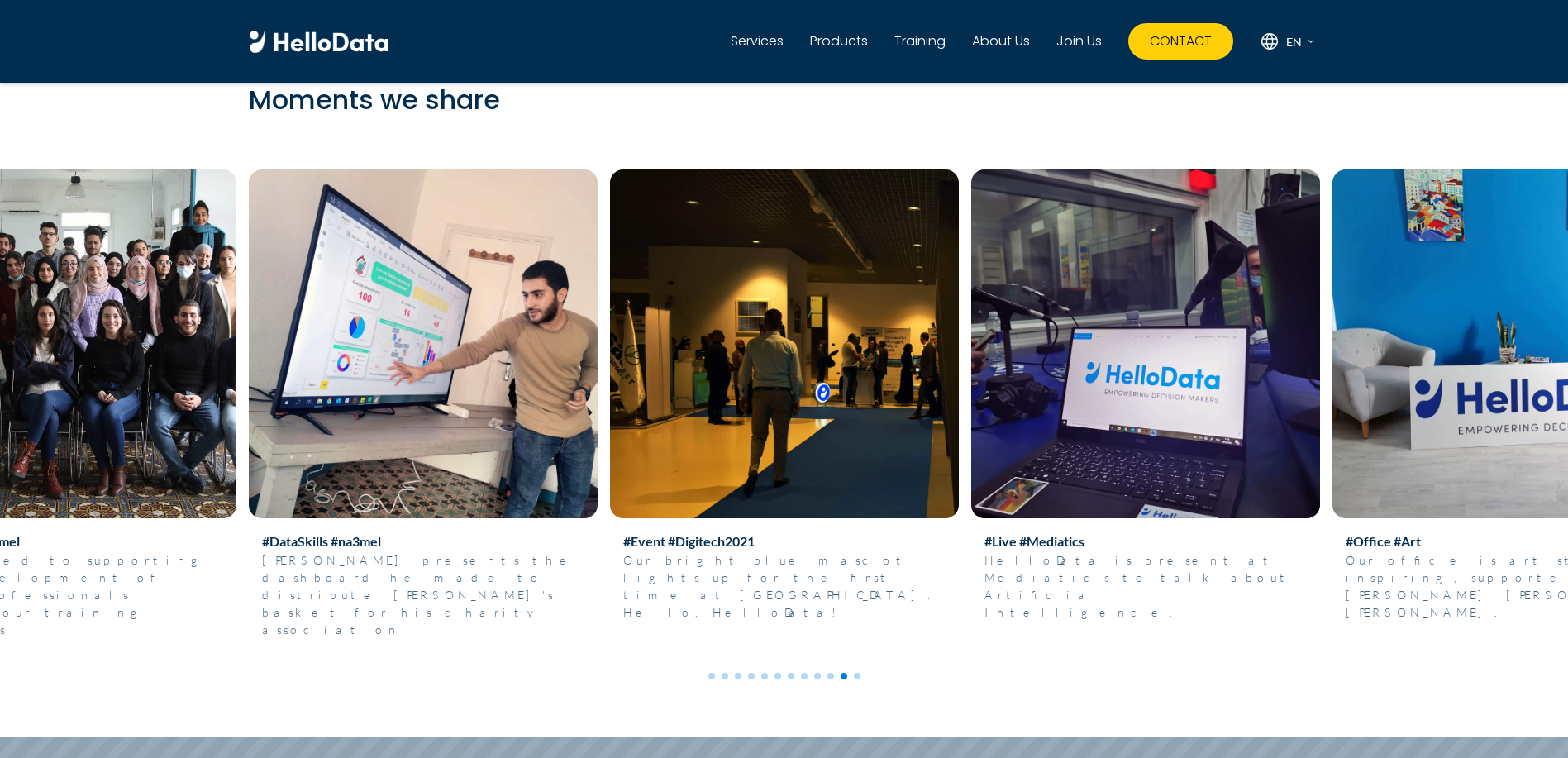
click at [979, 518] on img at bounding box center [1145, 344] width 349 height 349
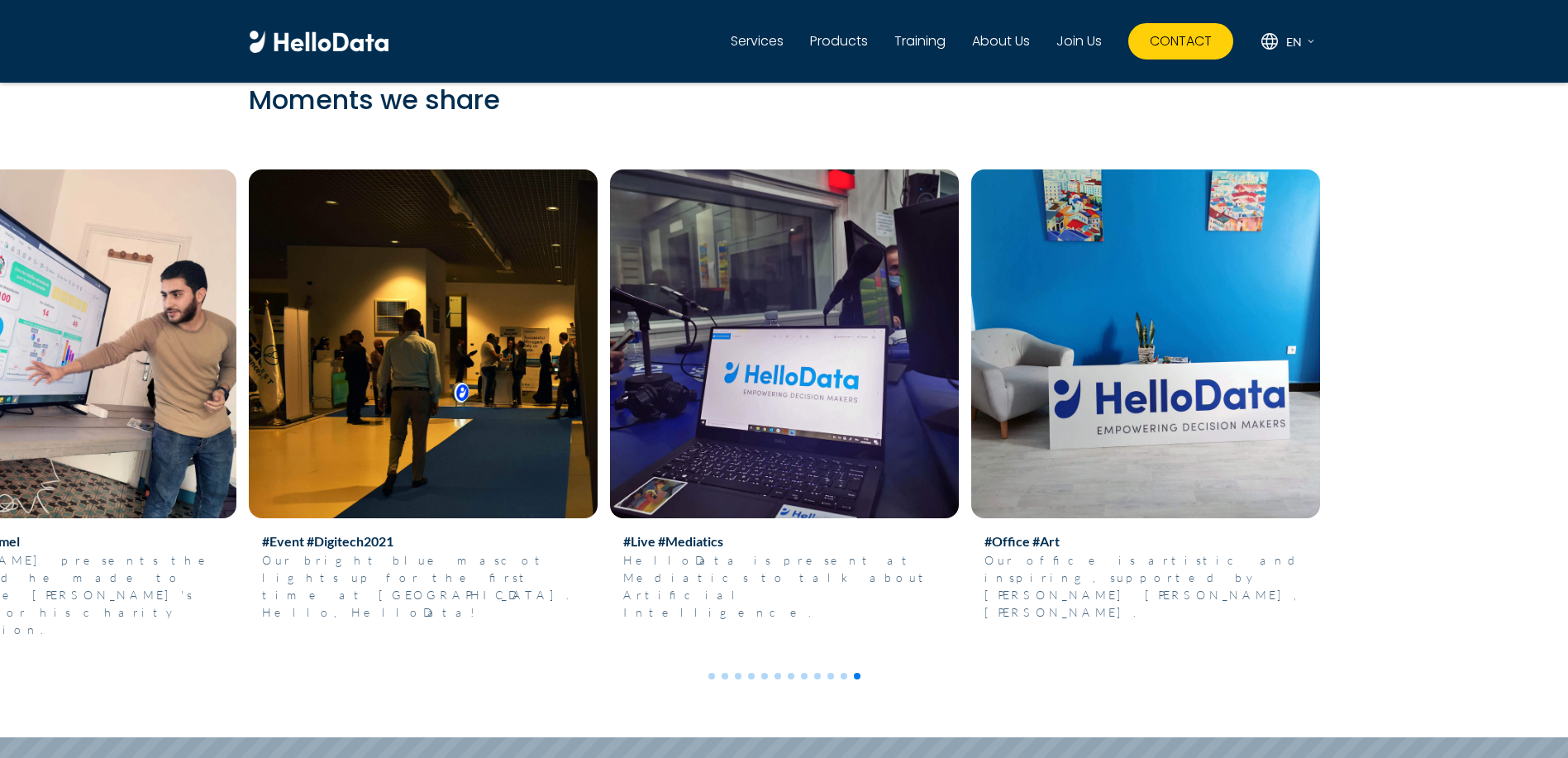
click at [556, 505] on img at bounding box center [423, 344] width 349 height 349
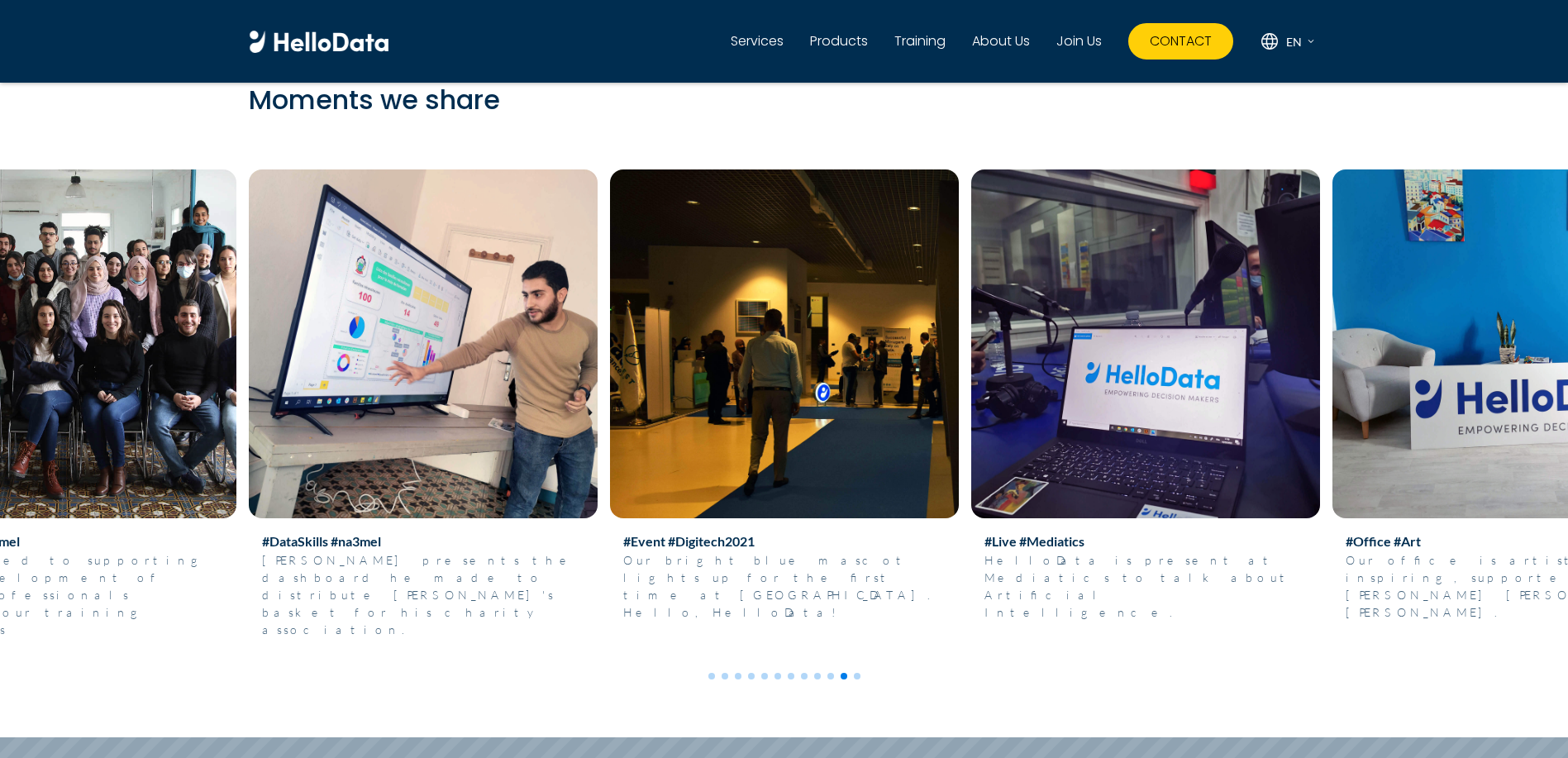
click at [237, 408] on img at bounding box center [62, 344] width 349 height 349
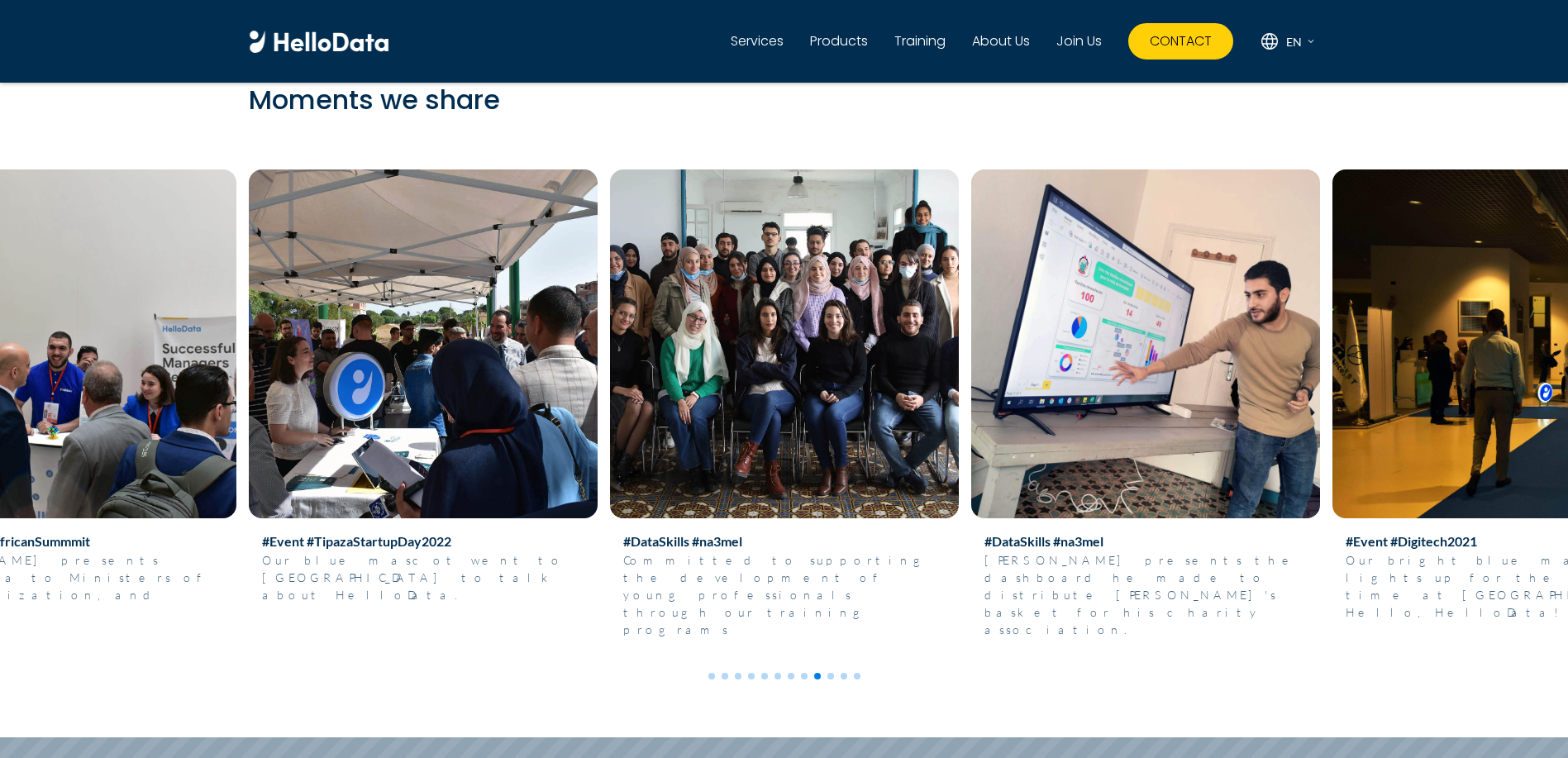
click at [598, 452] on img at bounding box center [423, 344] width 349 height 349
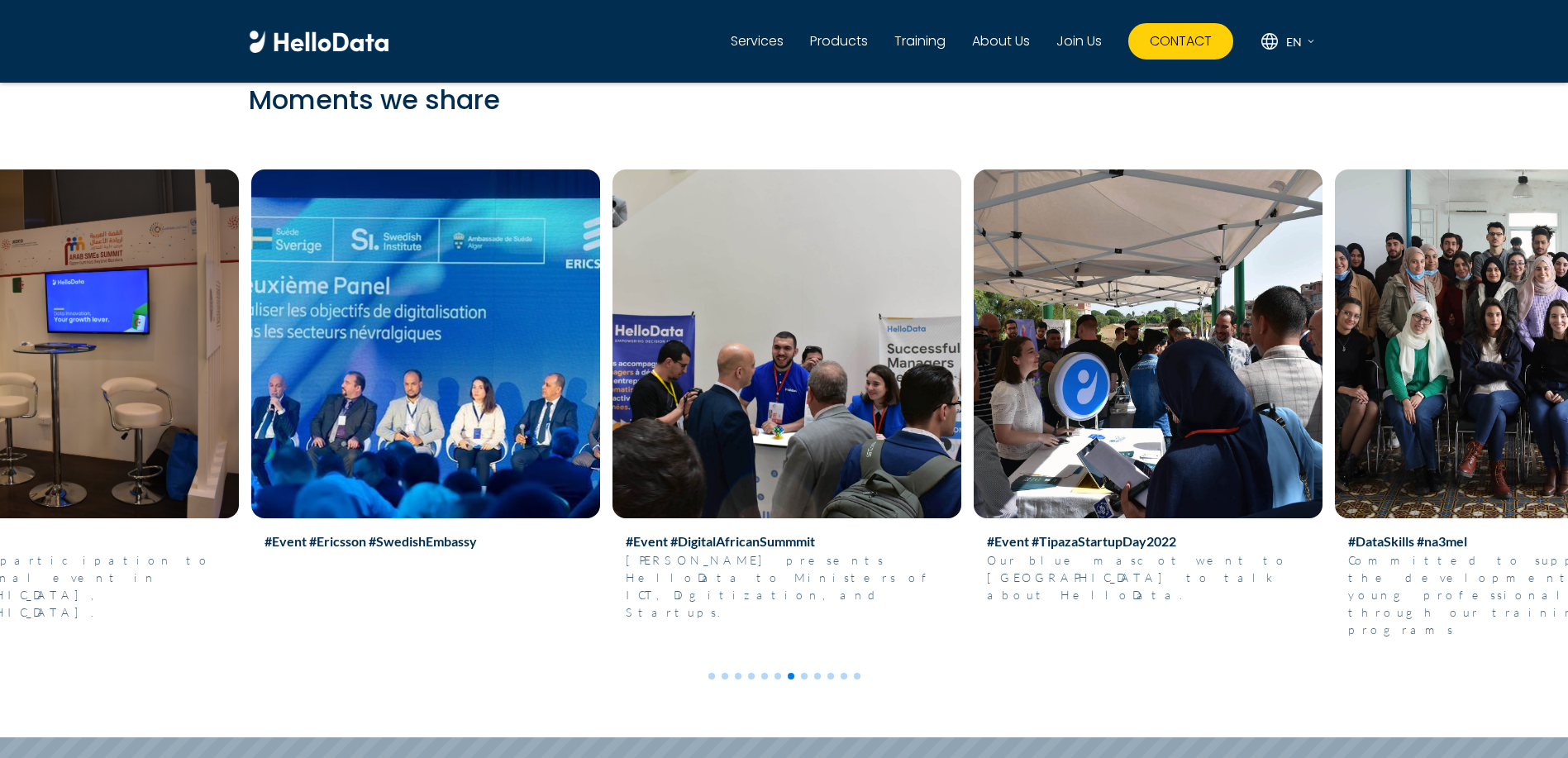
click at [239, 332] on img at bounding box center [64, 344] width 349 height 349
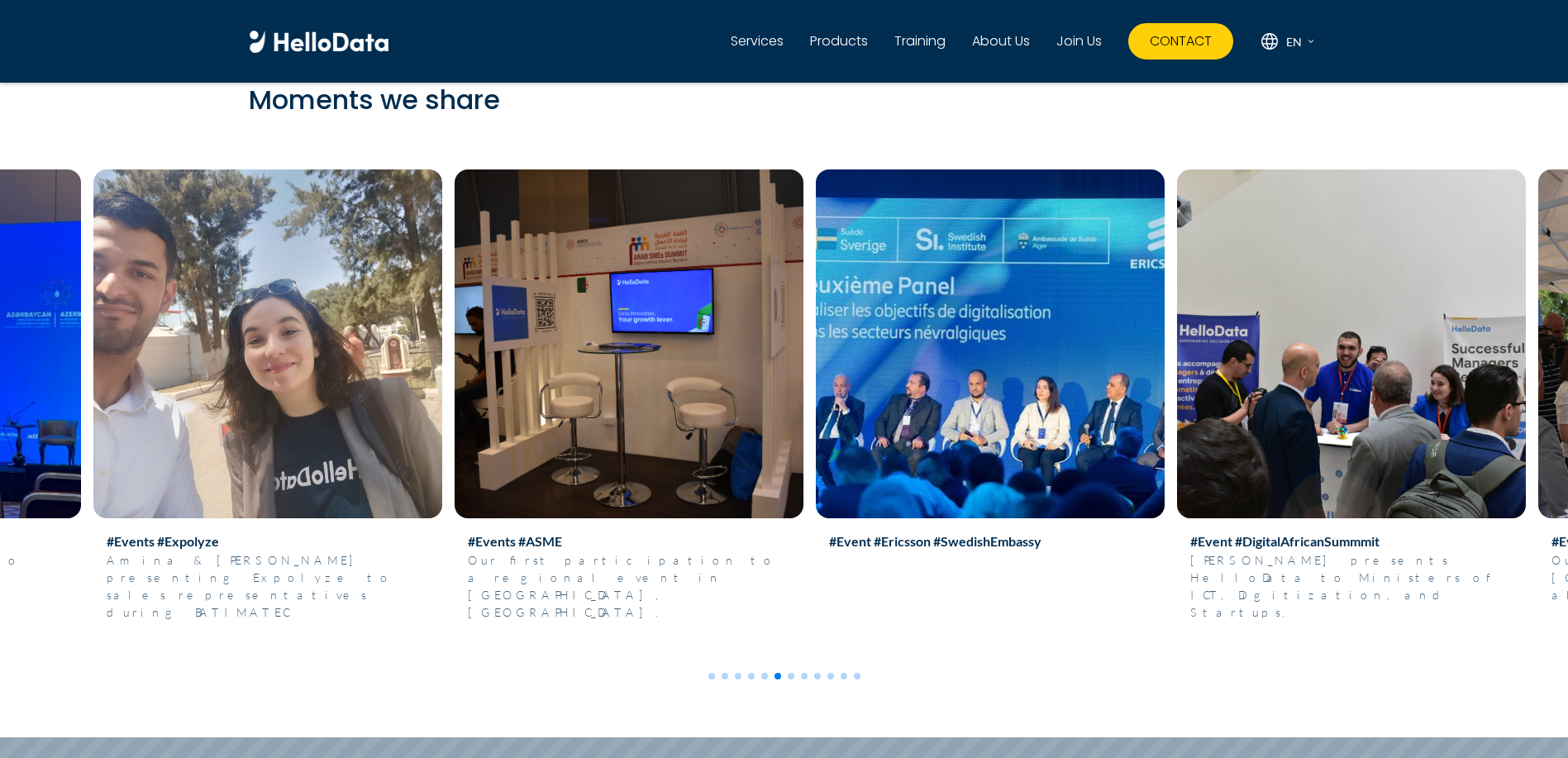
click at [442, 359] on img at bounding box center [267, 344] width 349 height 349
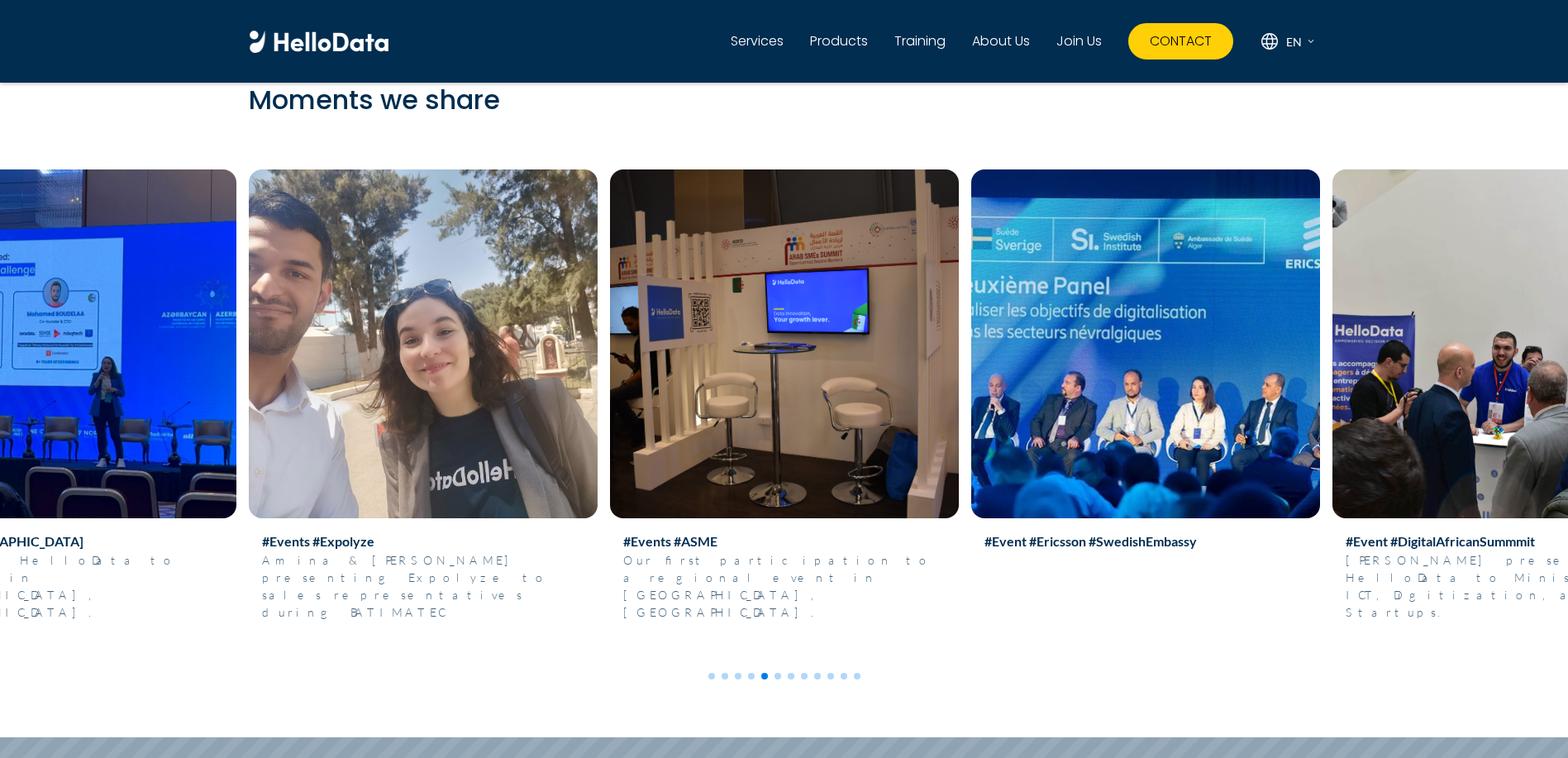
click at [1332, 446] on img at bounding box center [1506, 344] width 349 height 349
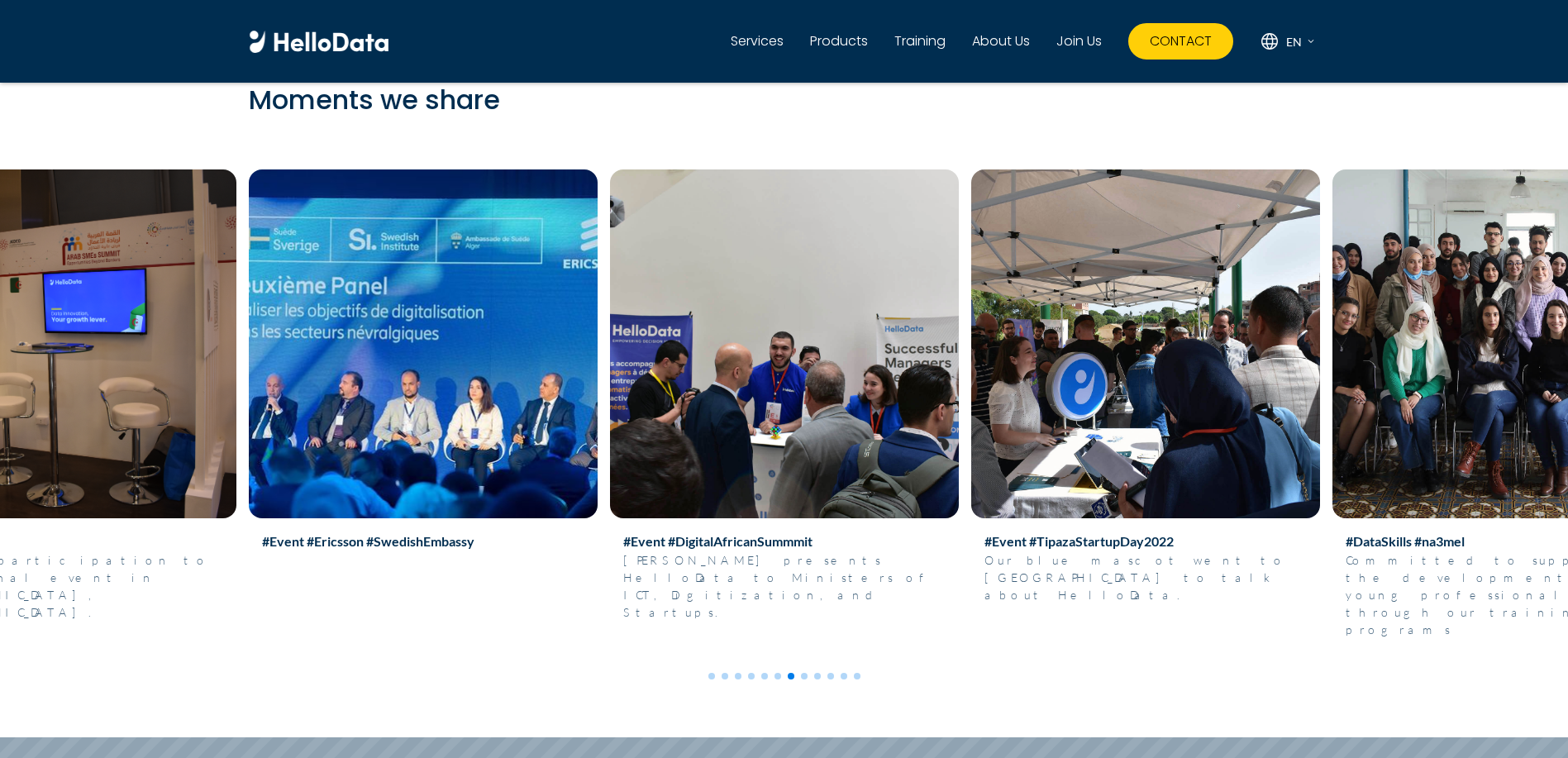
click at [598, 451] on img at bounding box center [423, 344] width 349 height 349
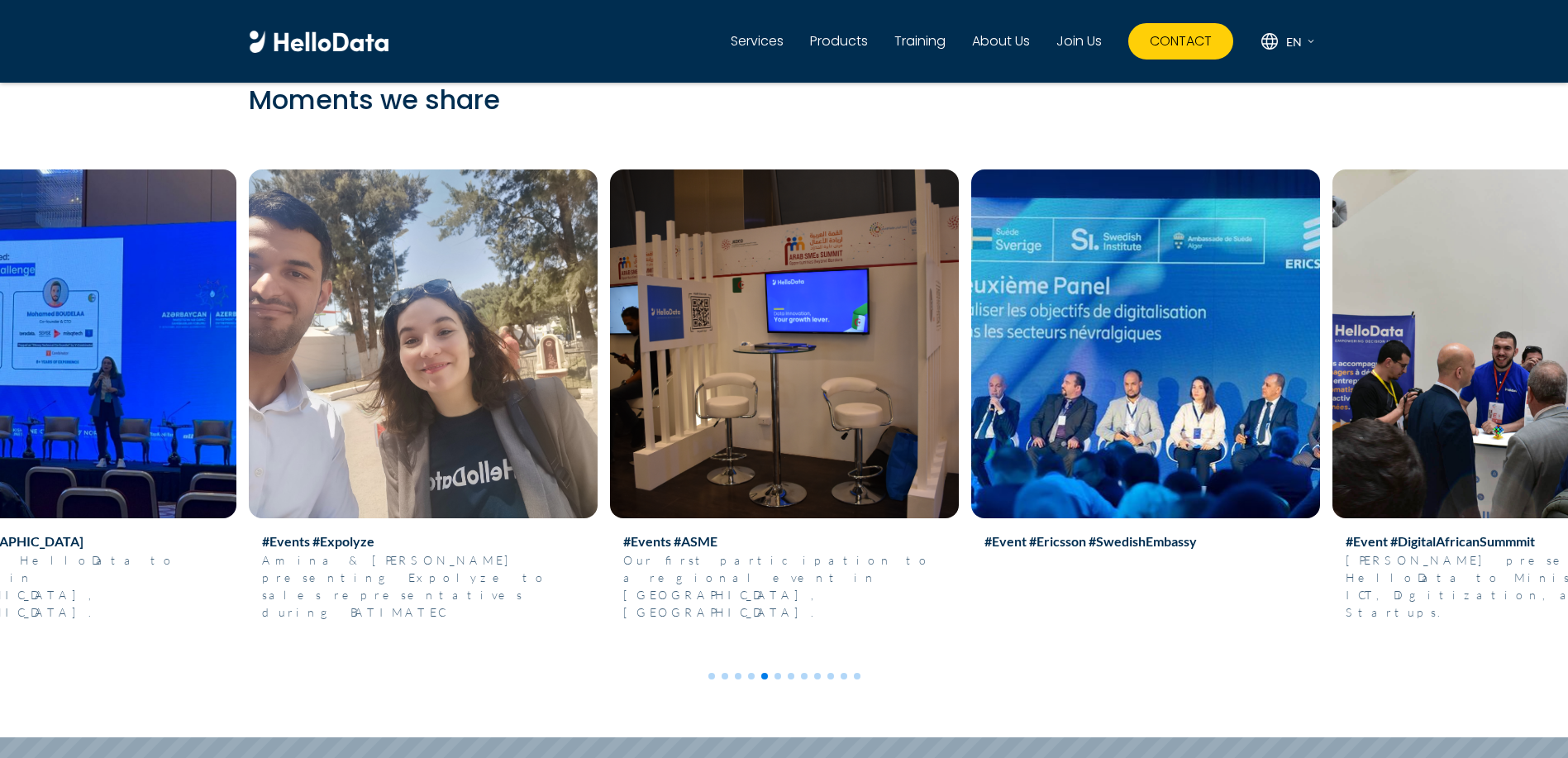
click at [488, 416] on img at bounding box center [423, 344] width 349 height 349
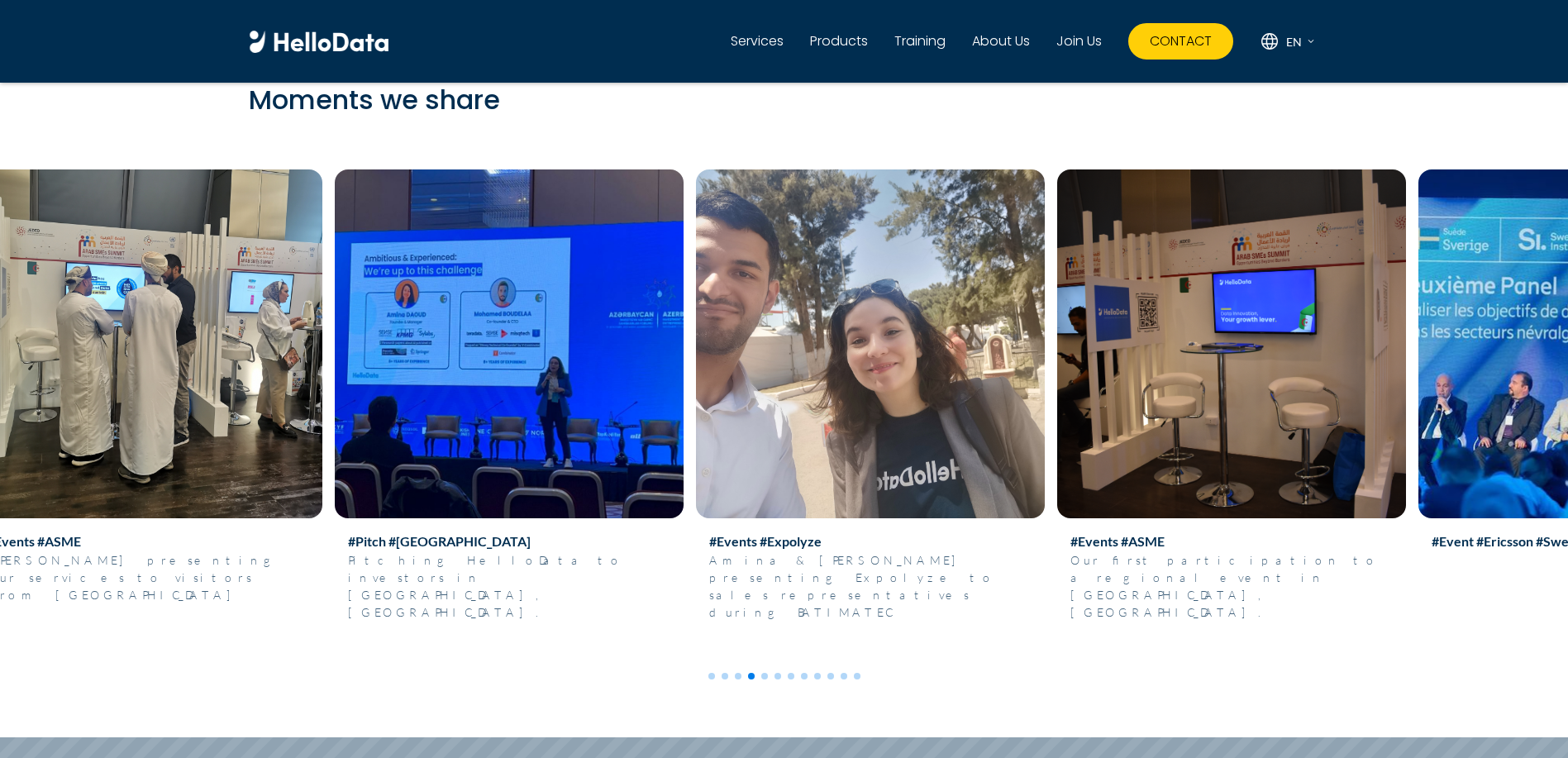
click at [683, 490] on img at bounding box center [509, 344] width 349 height 349
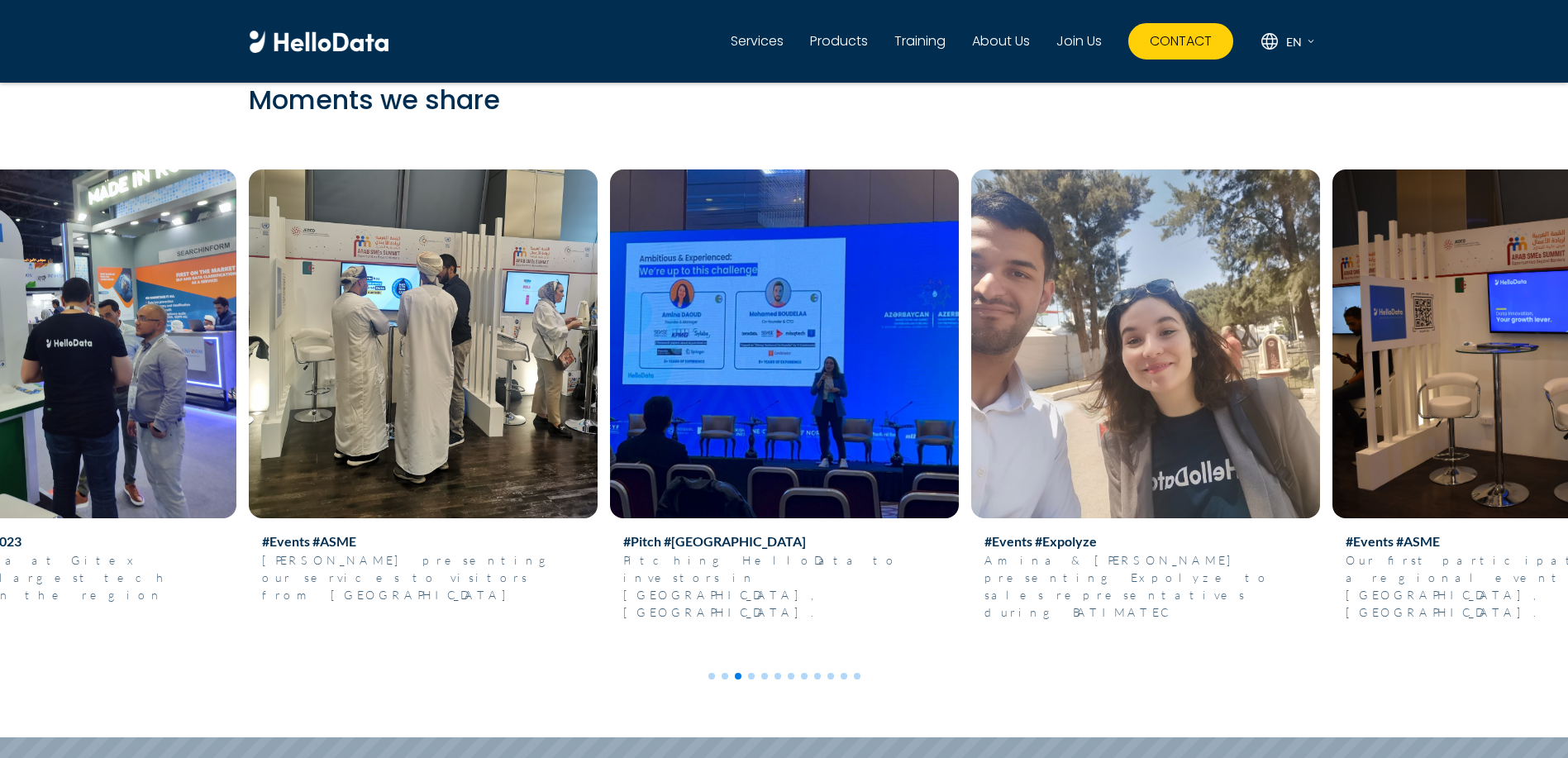
click at [237, 448] on img at bounding box center [62, 344] width 349 height 349
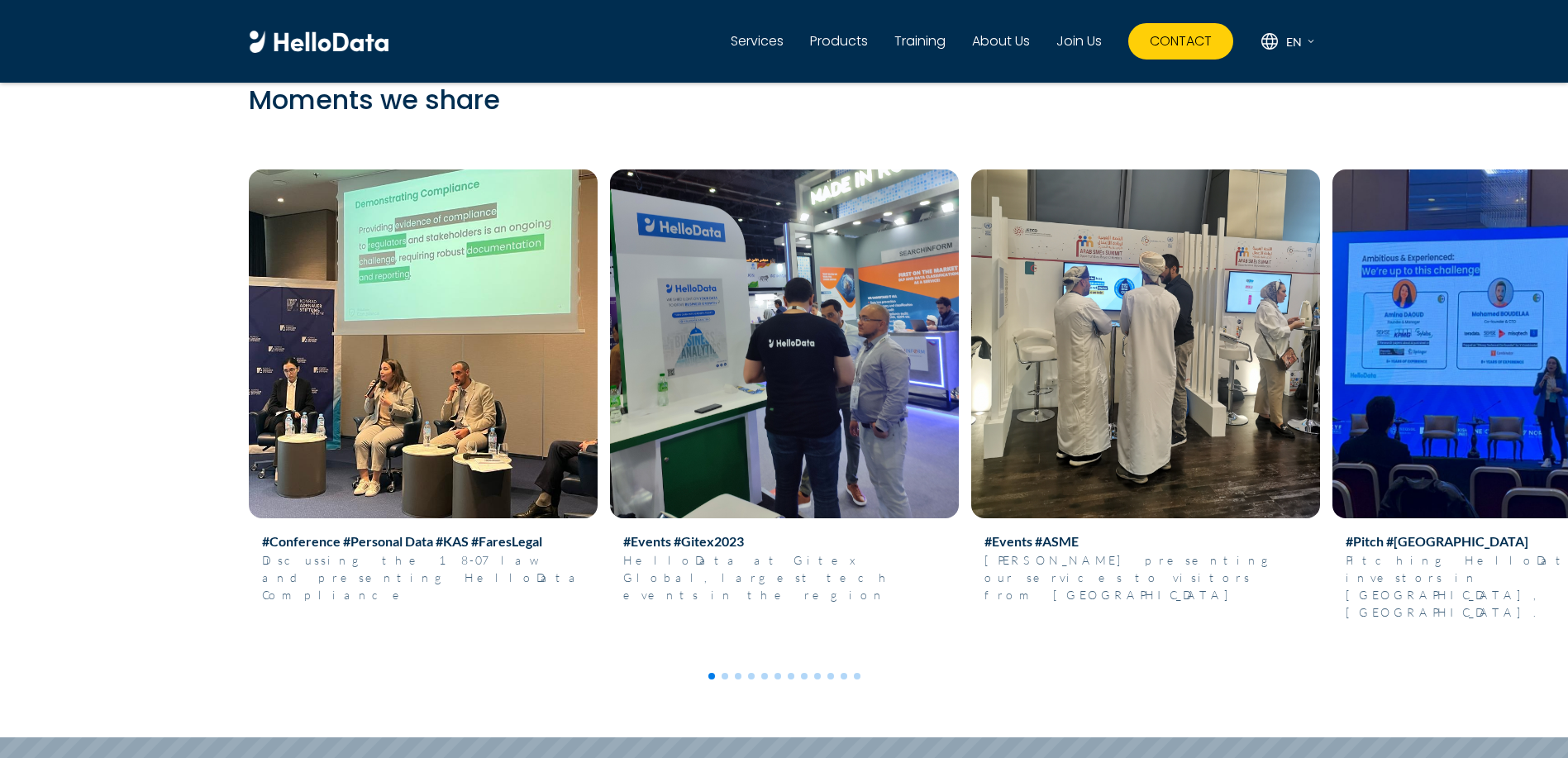
click at [598, 457] on img at bounding box center [423, 344] width 349 height 349
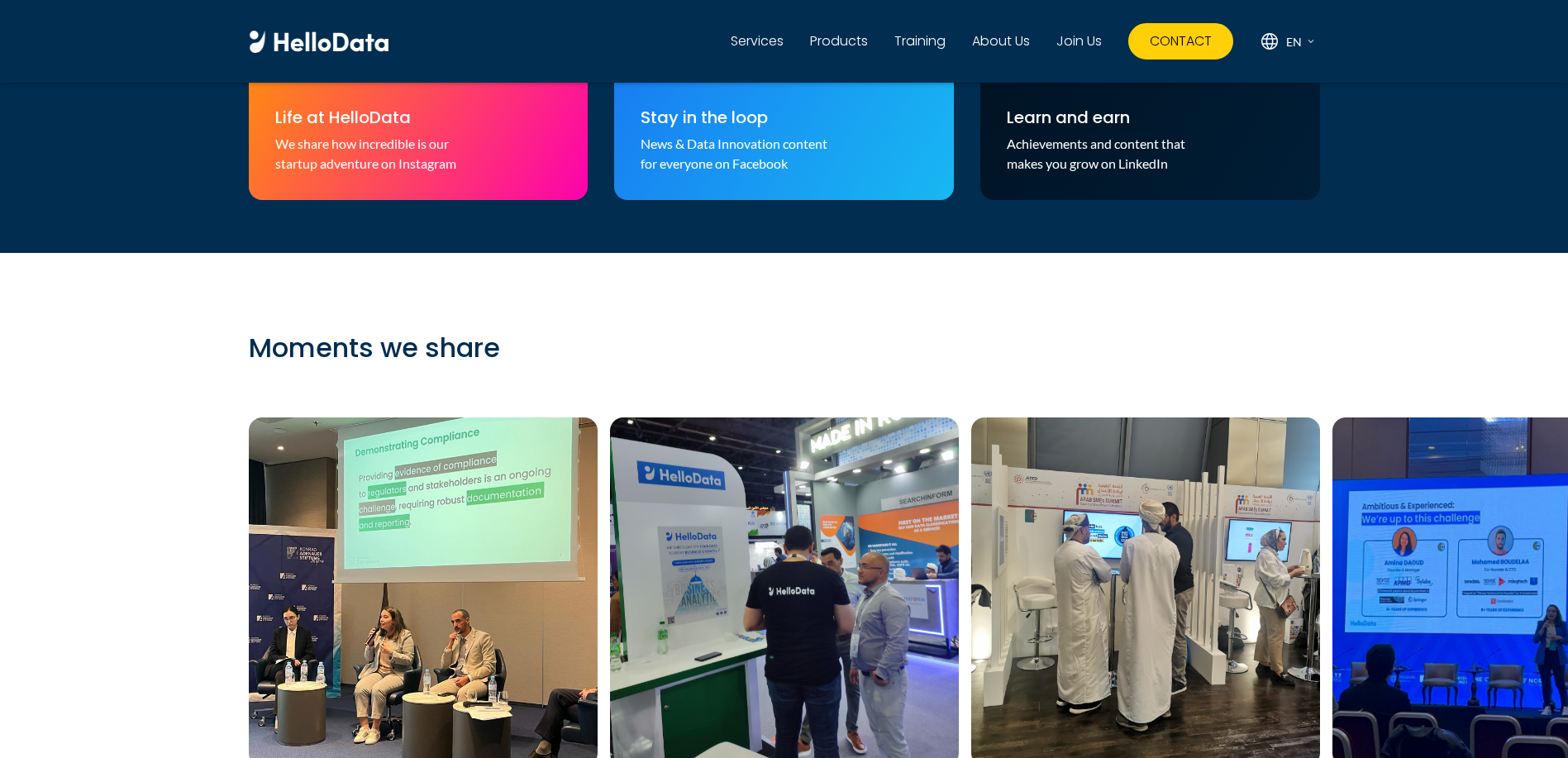
scroll to position [5354, 0]
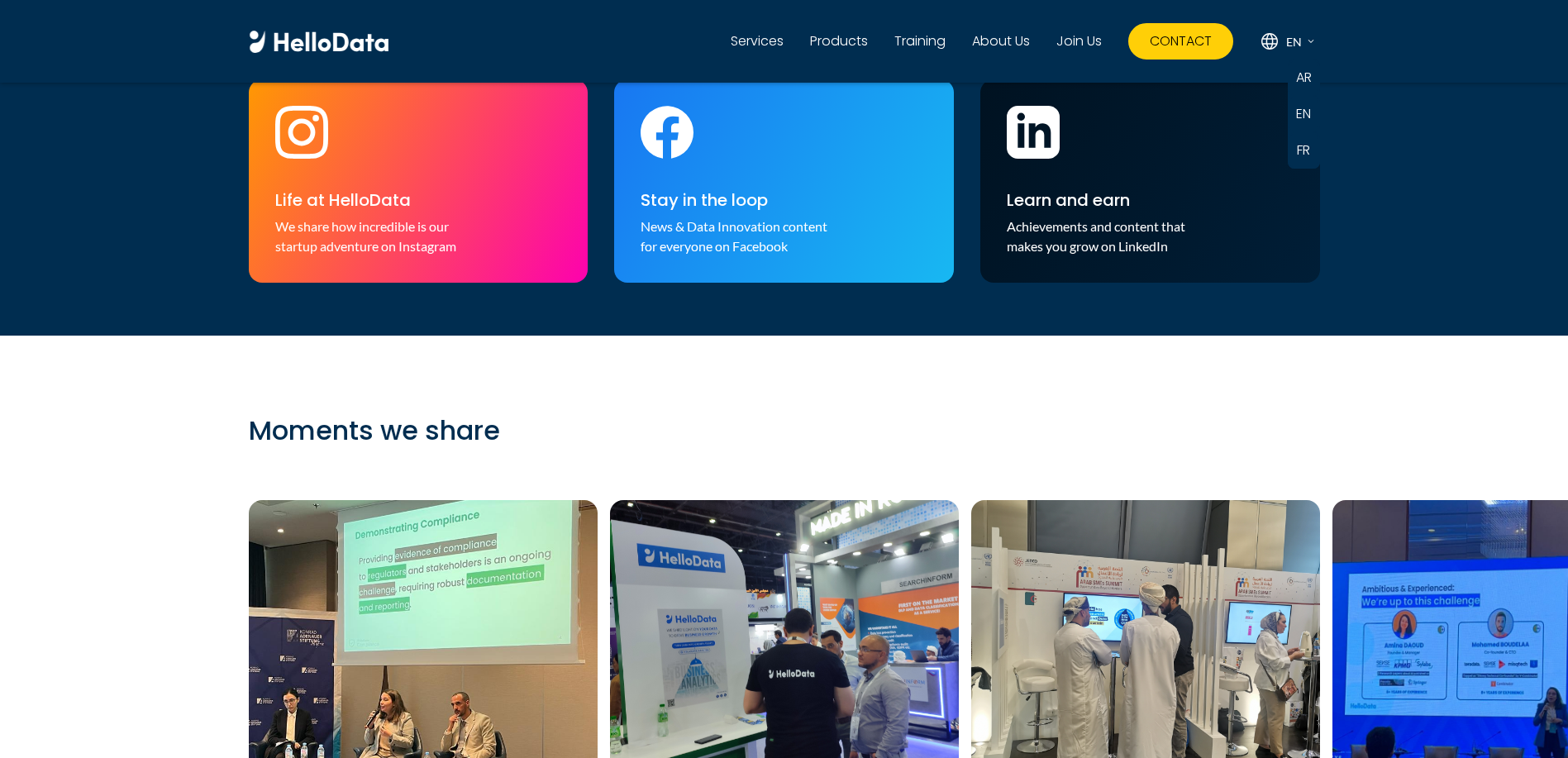
click at [1302, 33] on div "en AR EN FR" at bounding box center [1289, 40] width 61 height 36
click at [1070, 40] on link "Join Us" at bounding box center [1079, 41] width 46 height 20
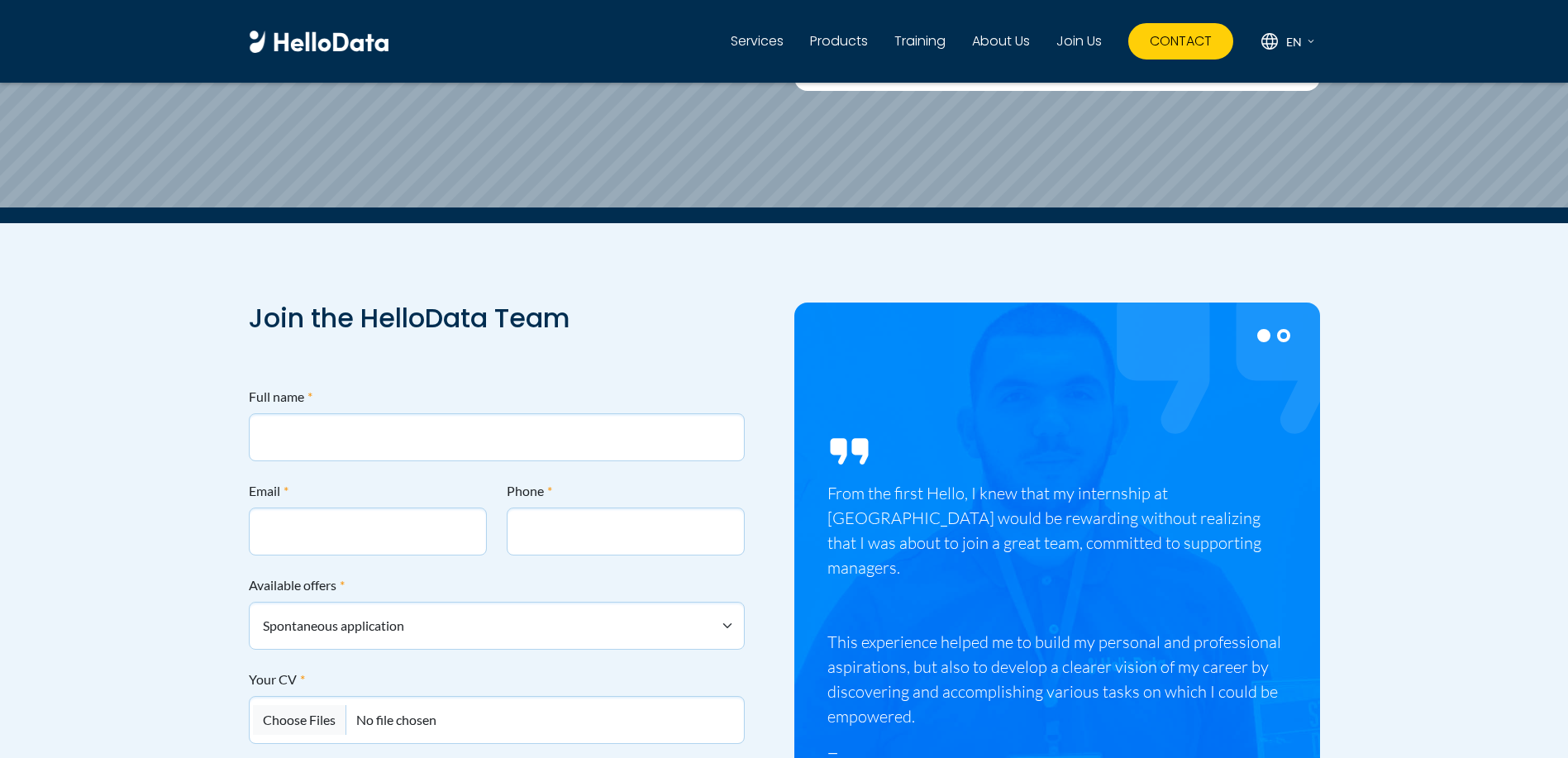
scroll to position [7296, 0]
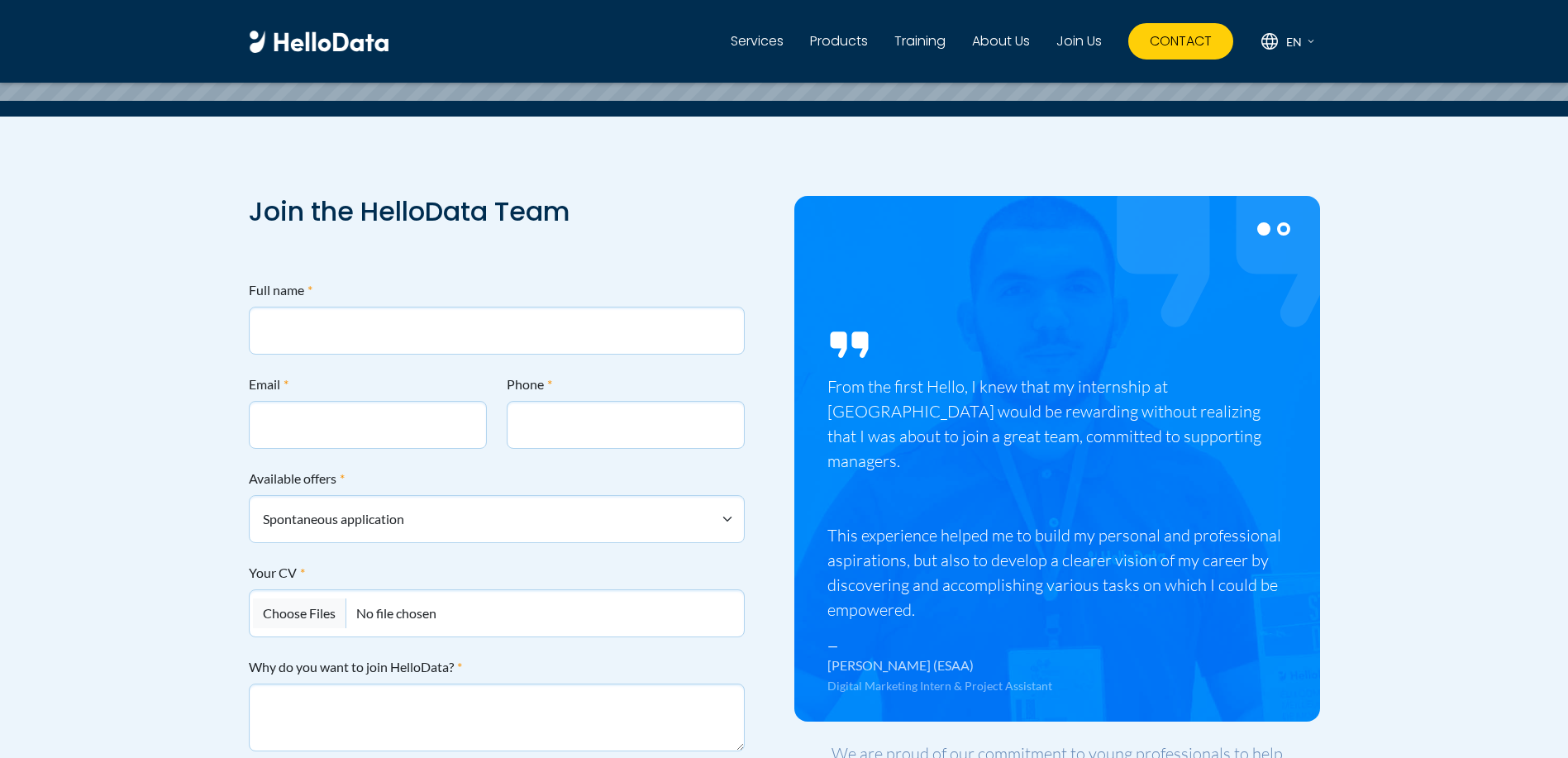
click at [1250, 361] on icon at bounding box center [1223, 261] width 318 height 318
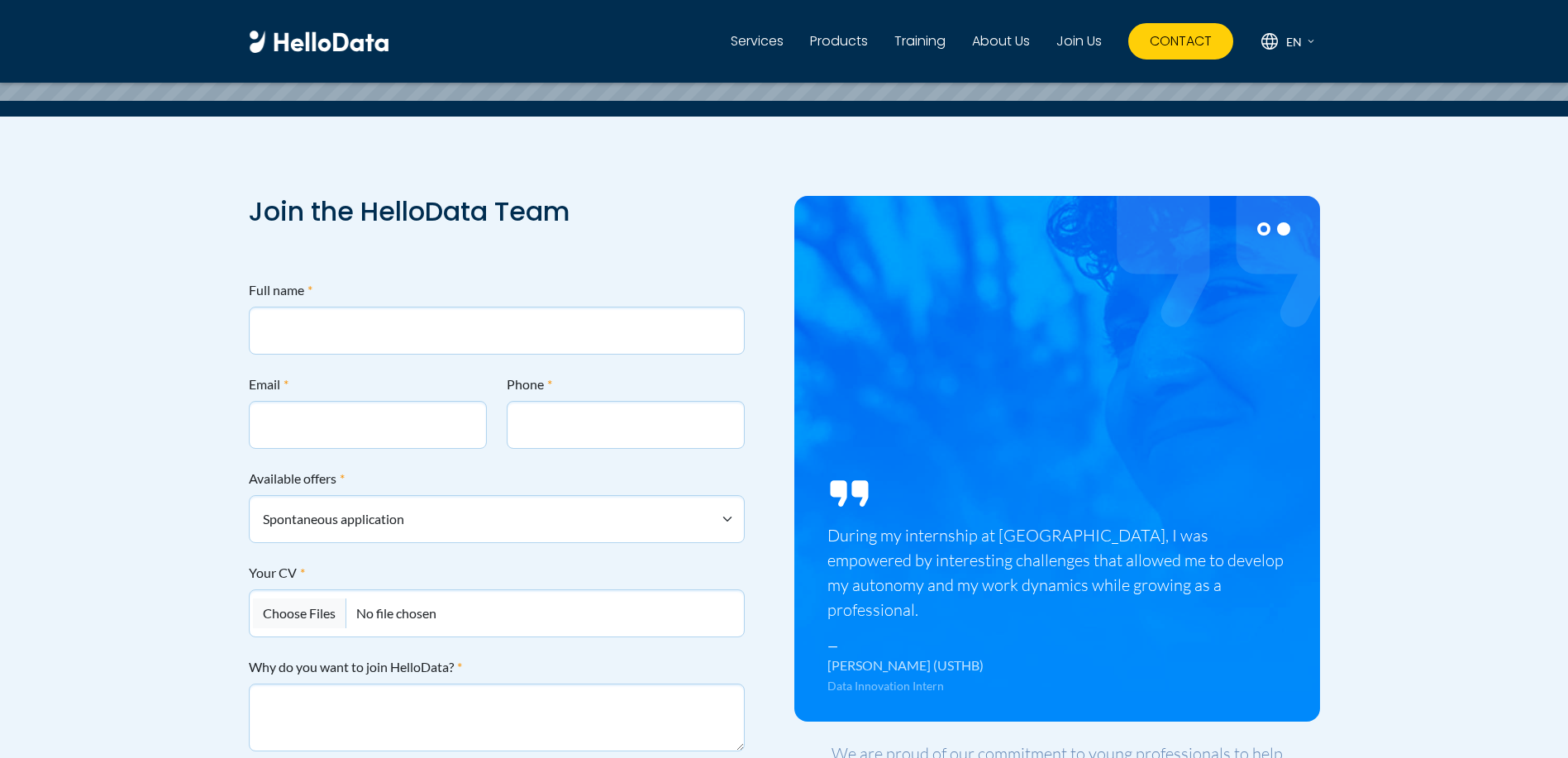
click at [891, 456] on figure "During my internship at [GEOGRAPHIC_DATA], I was empowered by interesting chall…" at bounding box center [1057, 459] width 526 height 526
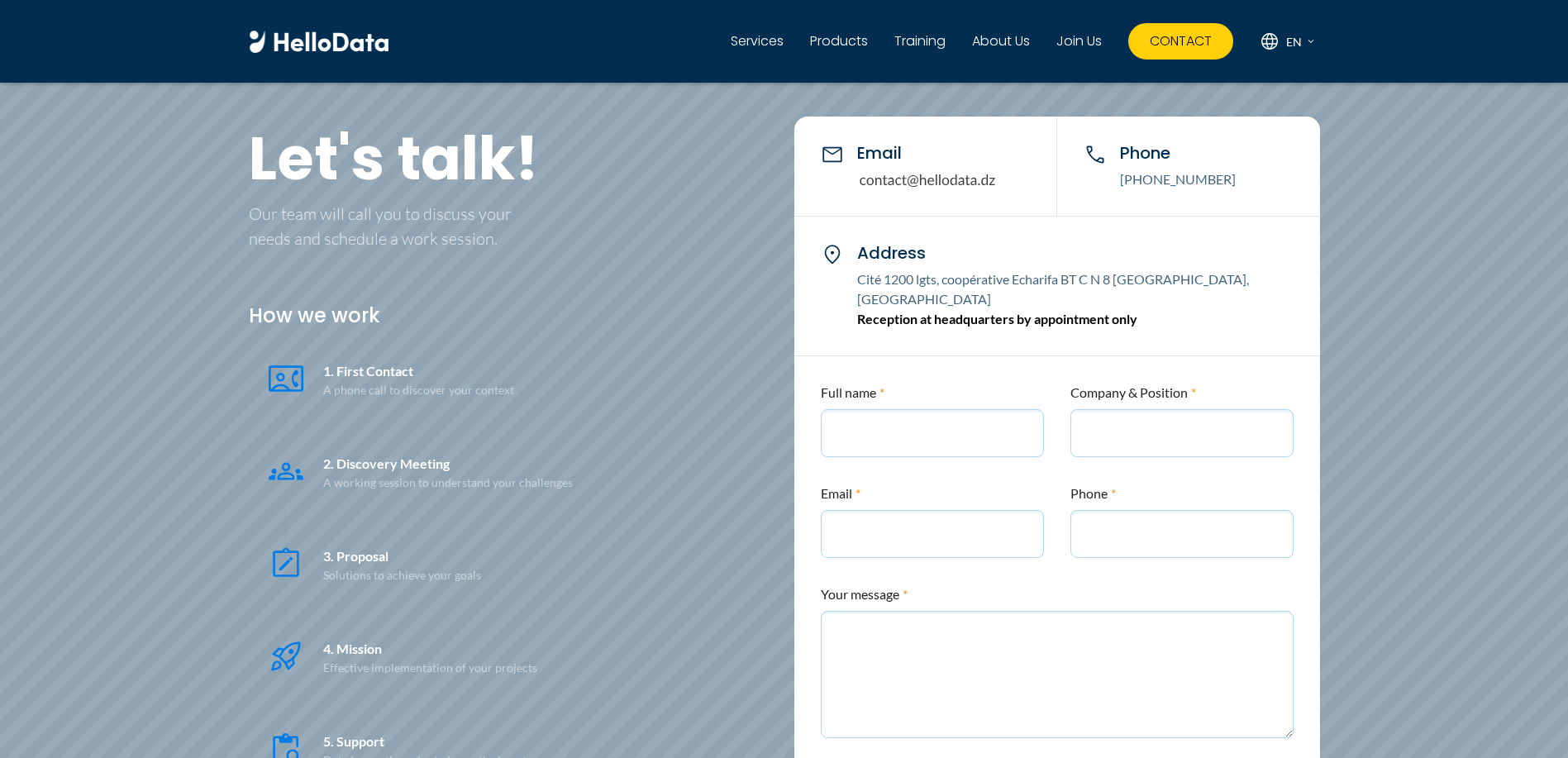
scroll to position [6534, 0]
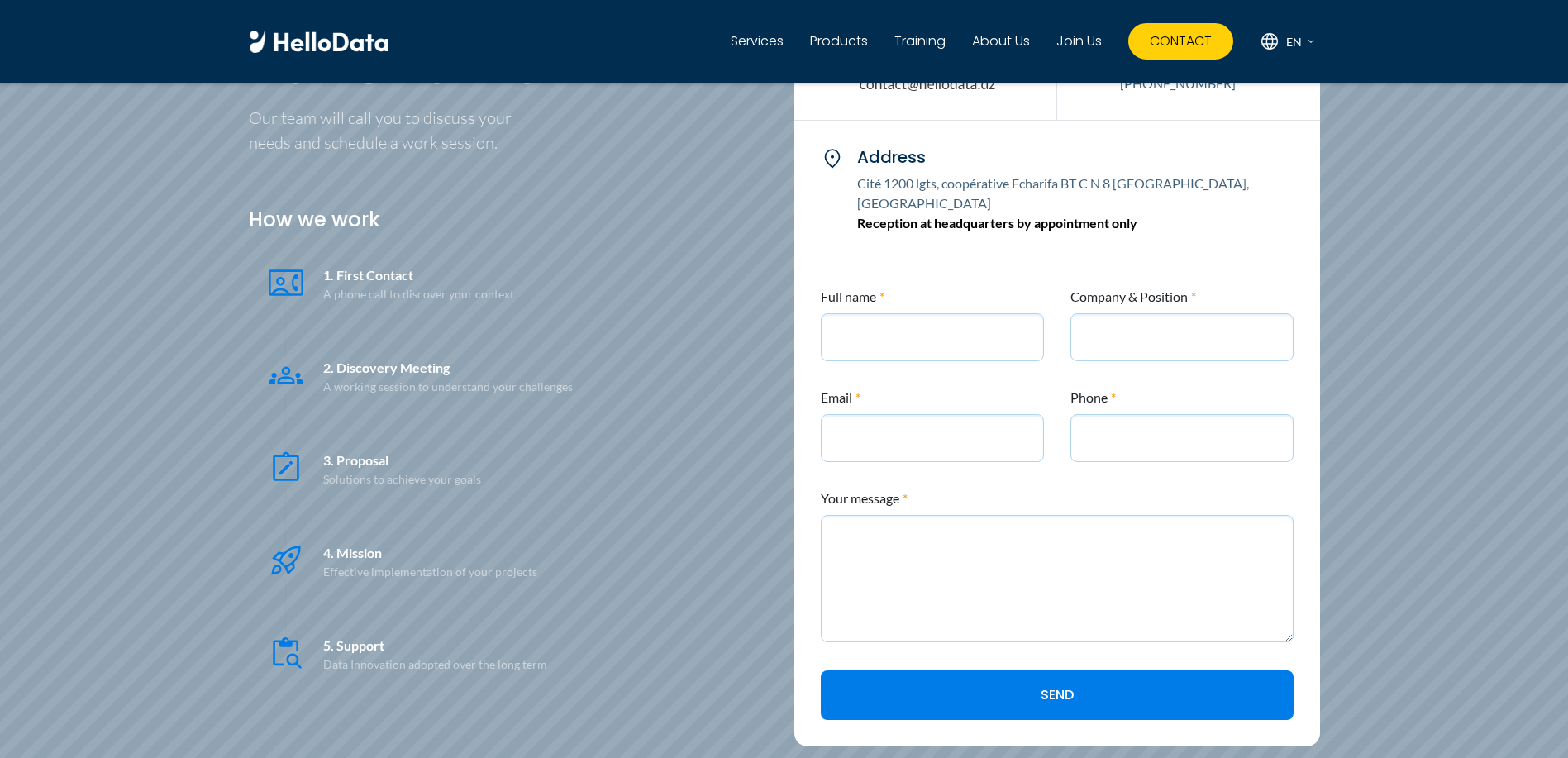
click at [768, 49] on link "Services" at bounding box center [757, 41] width 53 height 20
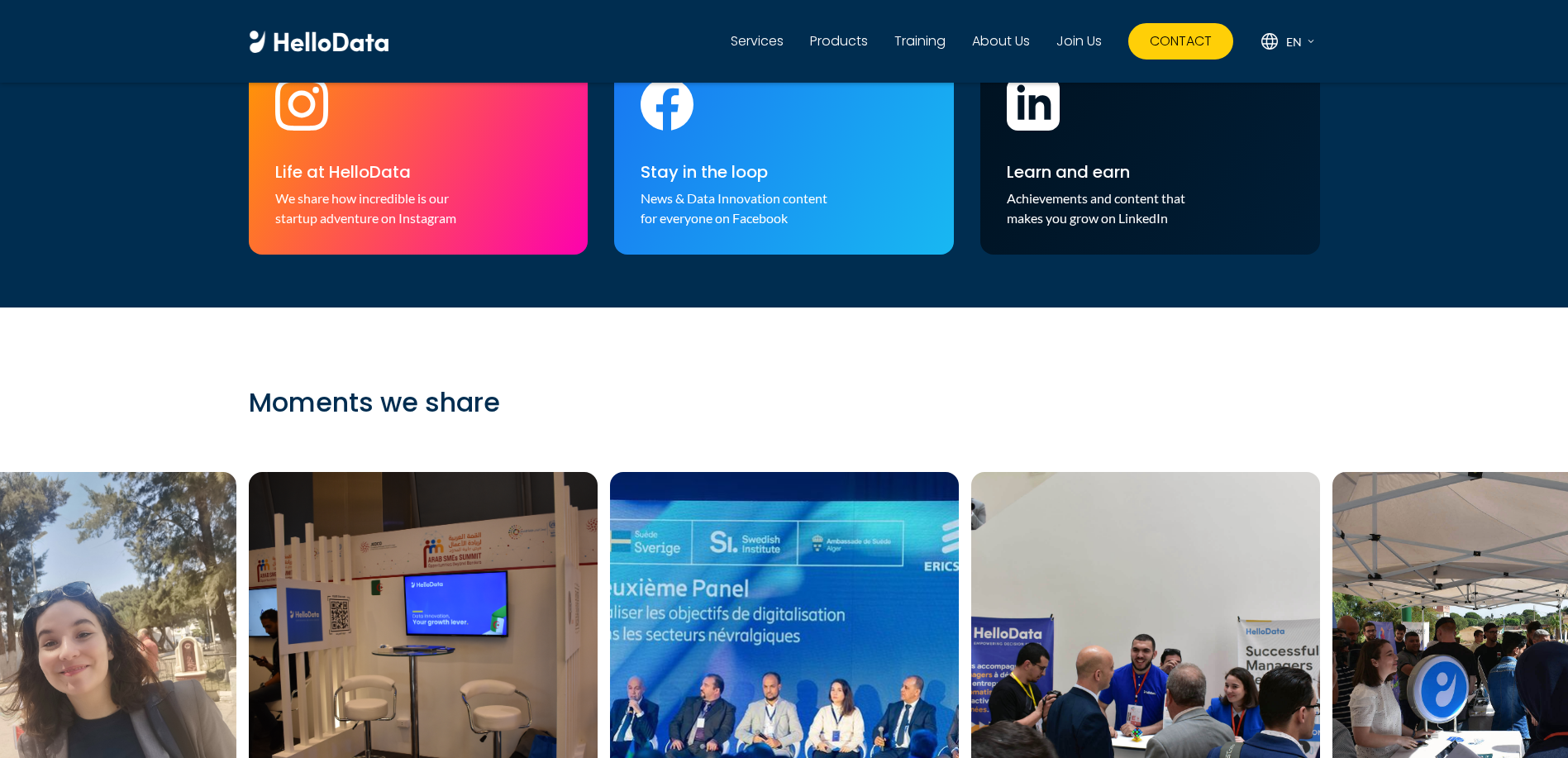
click at [768, 43] on link "Services" at bounding box center [757, 41] width 53 height 20
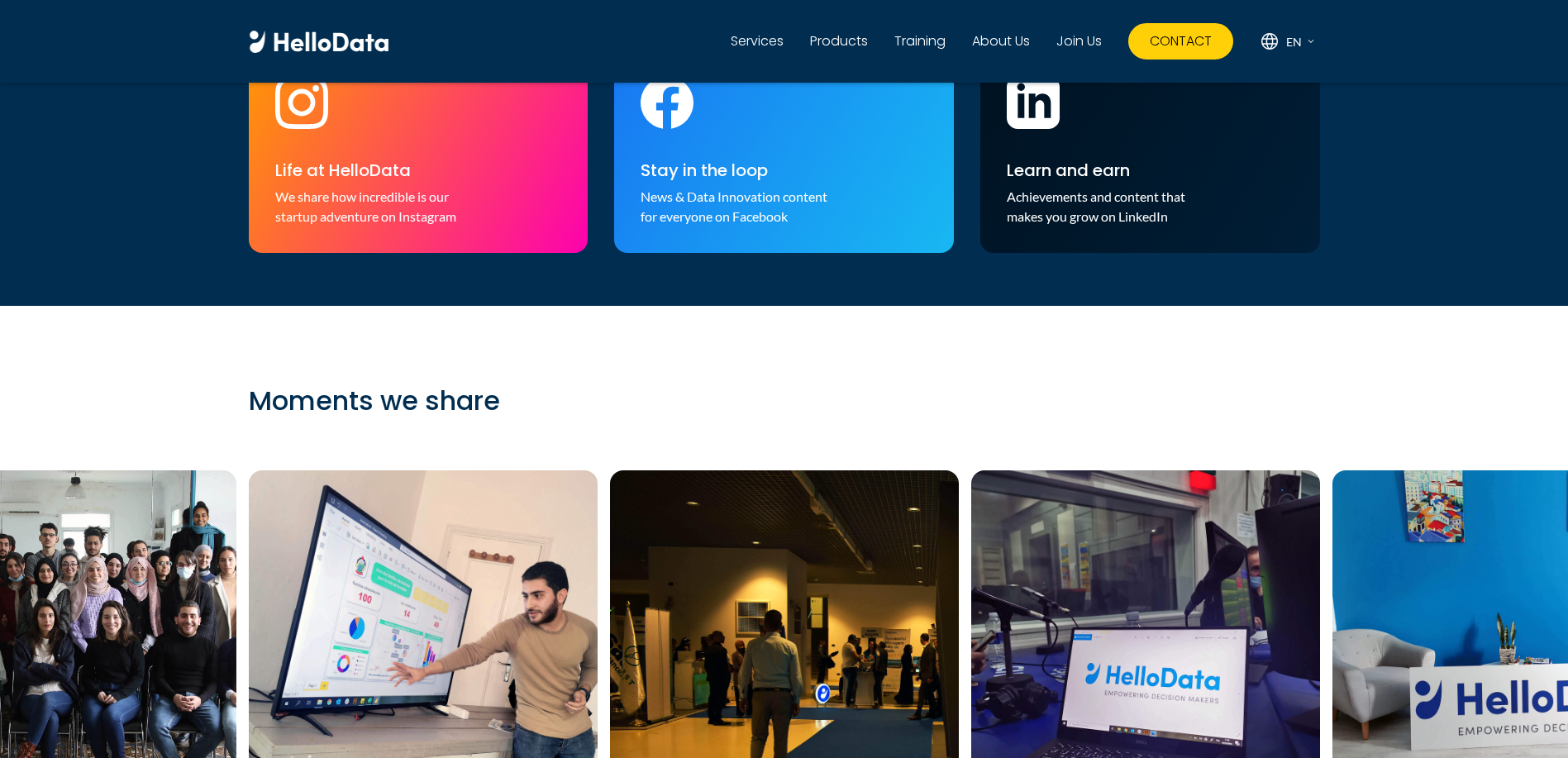
scroll to position [5475, 0]
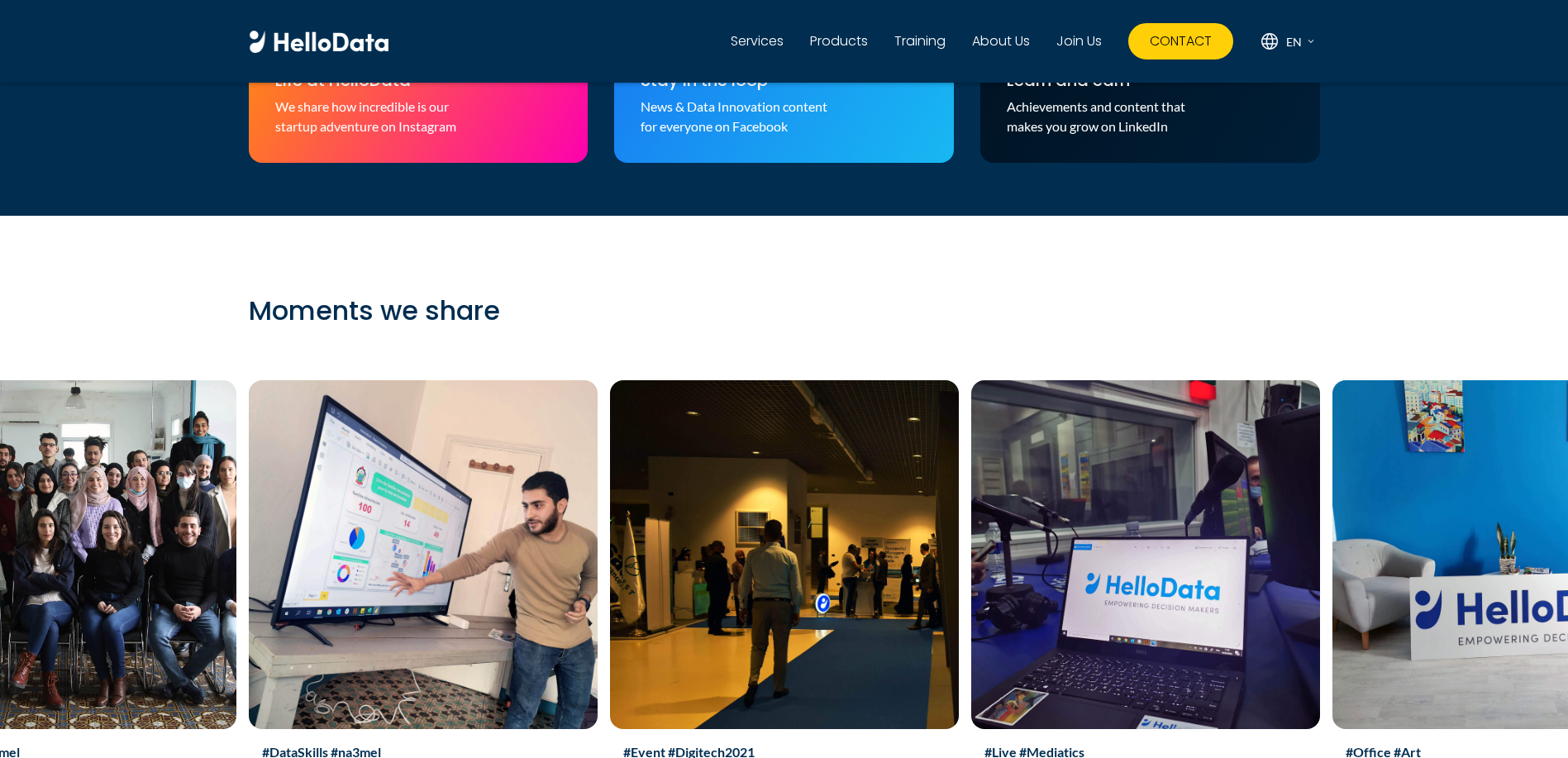
click at [718, 136] on p "News & Data Innovation content for everyone on Facebook" at bounding box center [748, 116] width 215 height 40
